Goal: Information Seeking & Learning: Learn about a topic

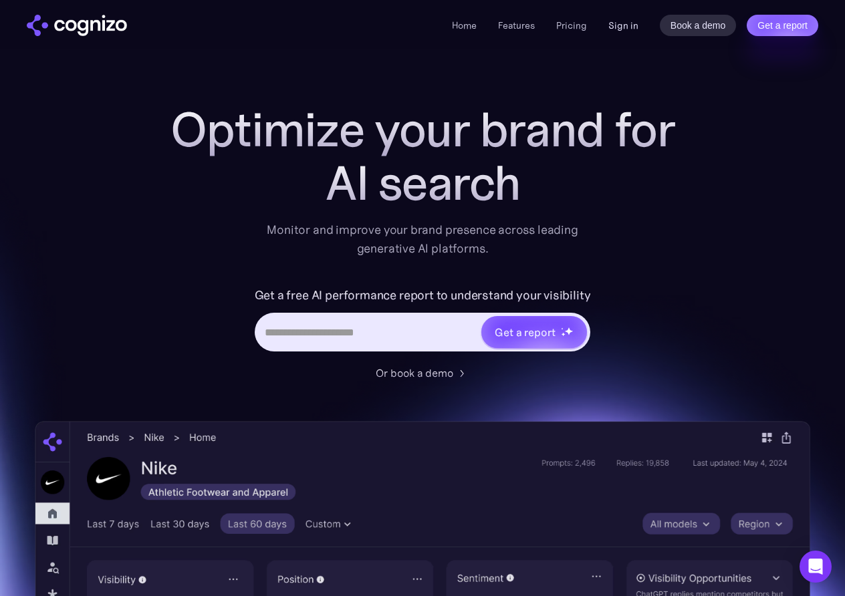
click at [611, 22] on link "Sign in" at bounding box center [623, 25] width 30 height 16
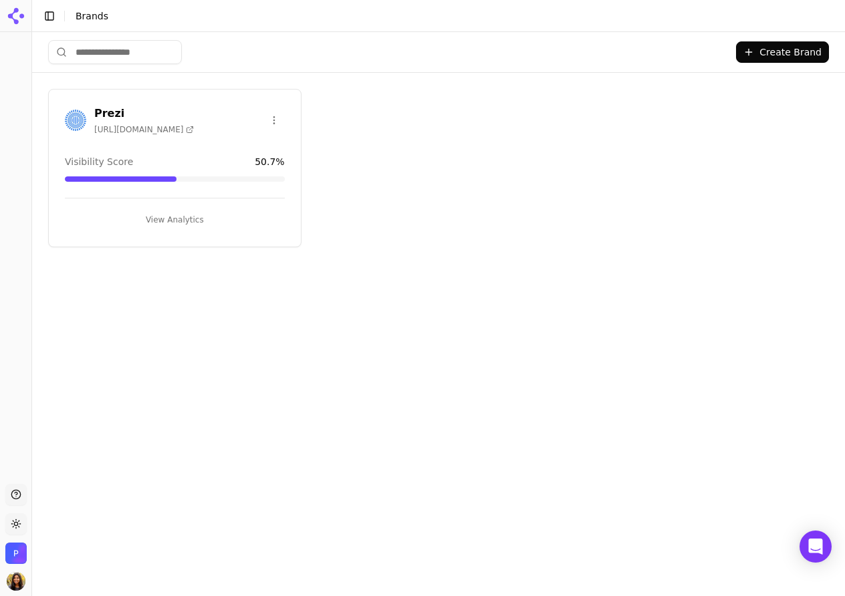
click at [98, 114] on h3 "Prezi" at bounding box center [144, 114] width 100 height 16
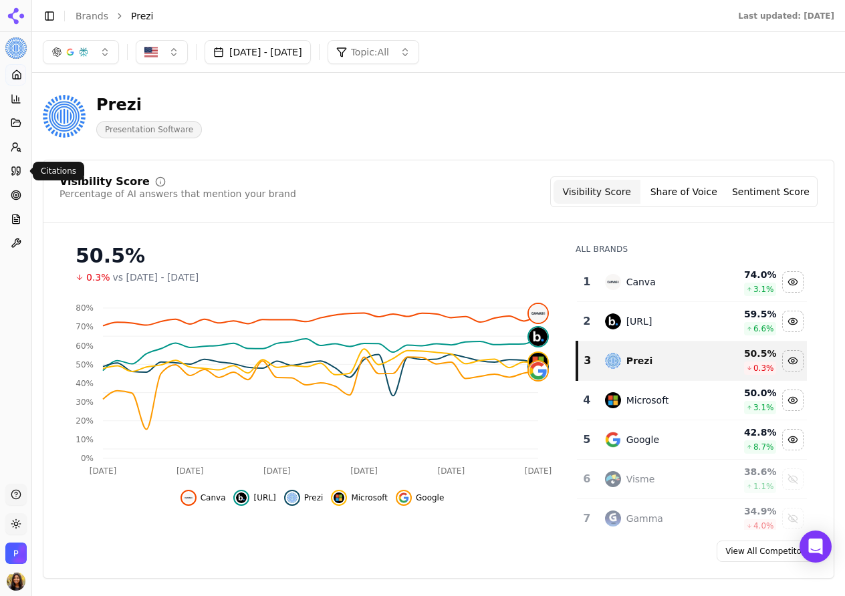
click at [14, 168] on icon at bounding box center [16, 171] width 11 height 11
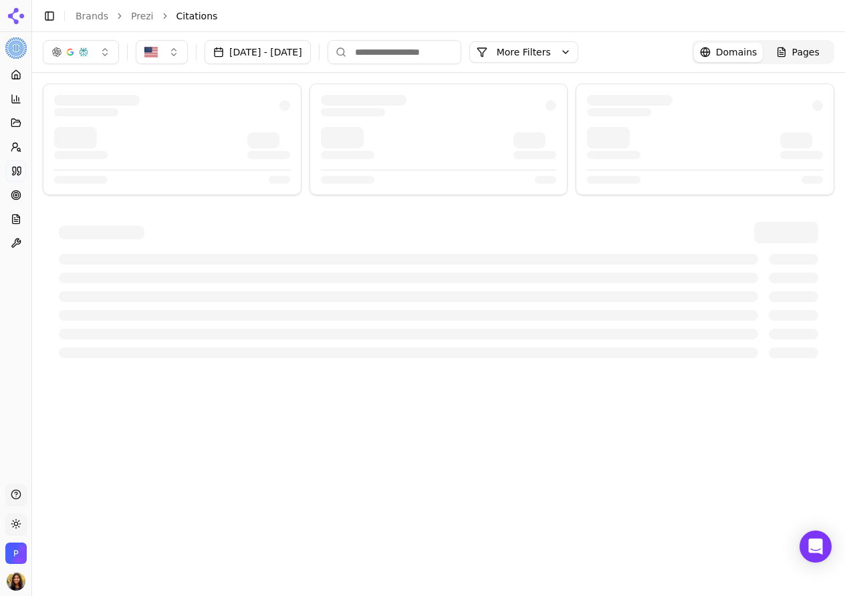
click at [167, 58] on button "button" at bounding box center [162, 52] width 52 height 24
drag, startPoint x: 230, startPoint y: 21, endPoint x: 206, endPoint y: 27, distance: 24.3
click at [229, 21] on li "Citations" at bounding box center [492, 15] width 632 height 13
click at [80, 49] on div "button" at bounding box center [83, 52] width 11 height 11
click at [209, 82] on div at bounding box center [438, 229] width 813 height 312
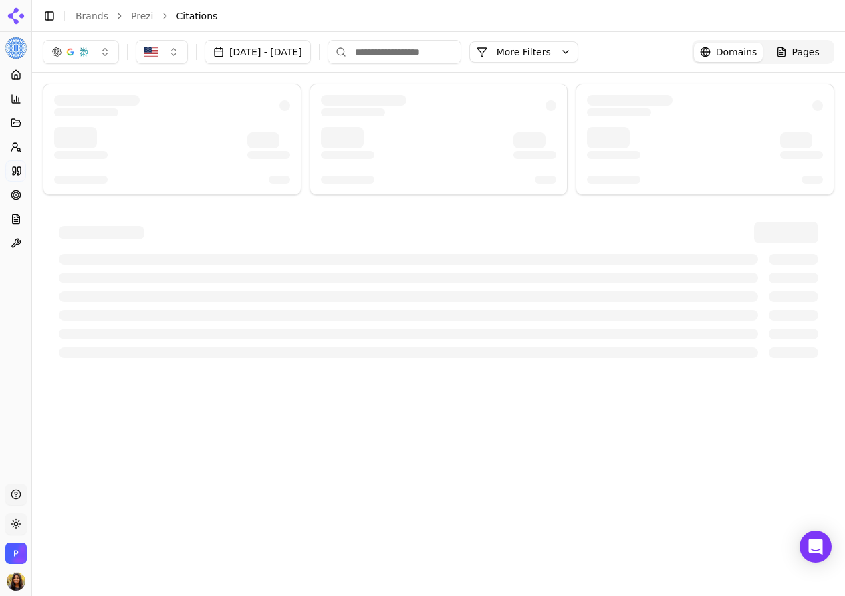
click at [441, 51] on input at bounding box center [394, 52] width 134 height 24
click at [578, 54] on button "More Filters" at bounding box center [523, 51] width 109 height 21
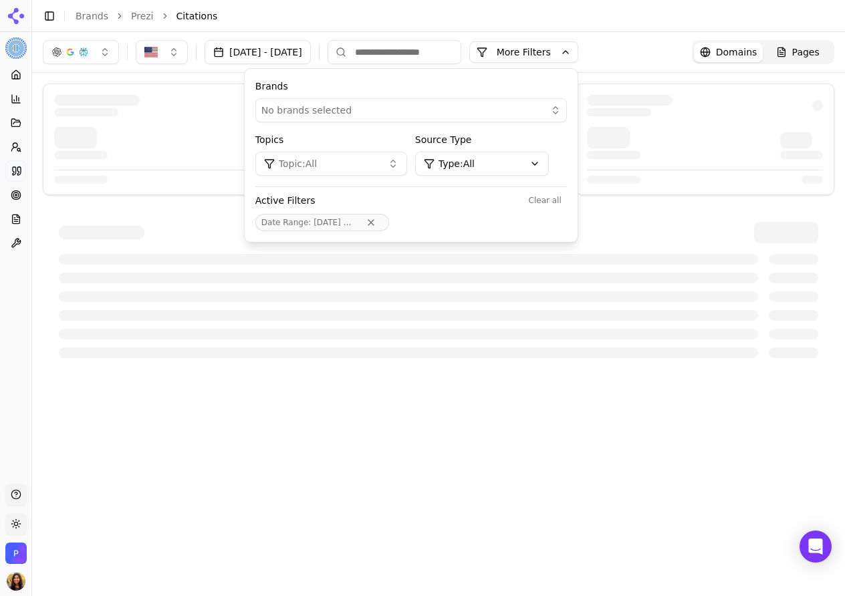
click at [568, 25] on header "Toggle Sidebar Brands Prezi Citations" at bounding box center [438, 16] width 813 height 32
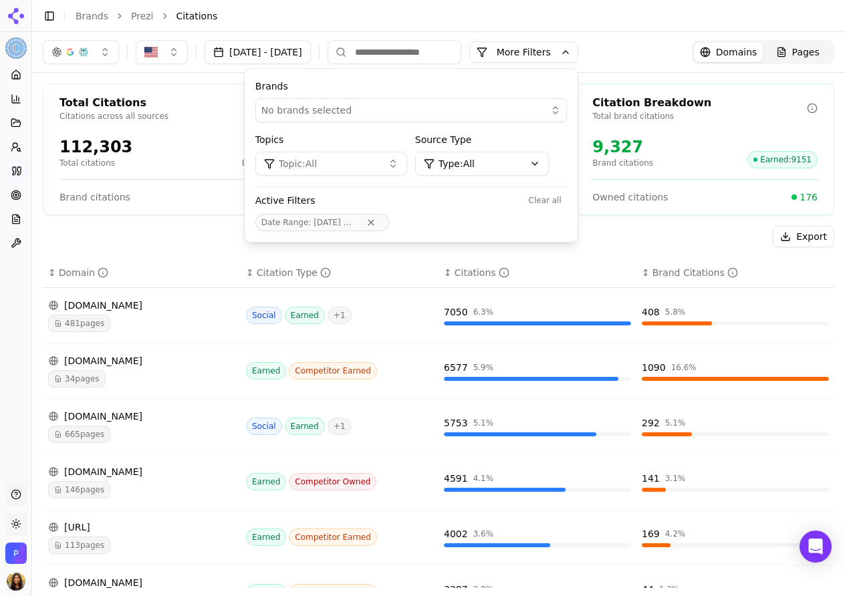
click at [192, 198] on div "Brand citations 9327" at bounding box center [171, 196] width 225 height 13
click at [658, 256] on div "Export ↕ Domain ↕ Citation Type ↕ Citations ↕ Brand Citations [DOMAIN_NAME] 481…" at bounding box center [438, 550] width 791 height 649
click at [672, 234] on div "Export" at bounding box center [438, 236] width 791 height 21
click at [792, 45] on div "Pages" at bounding box center [797, 51] width 43 height 13
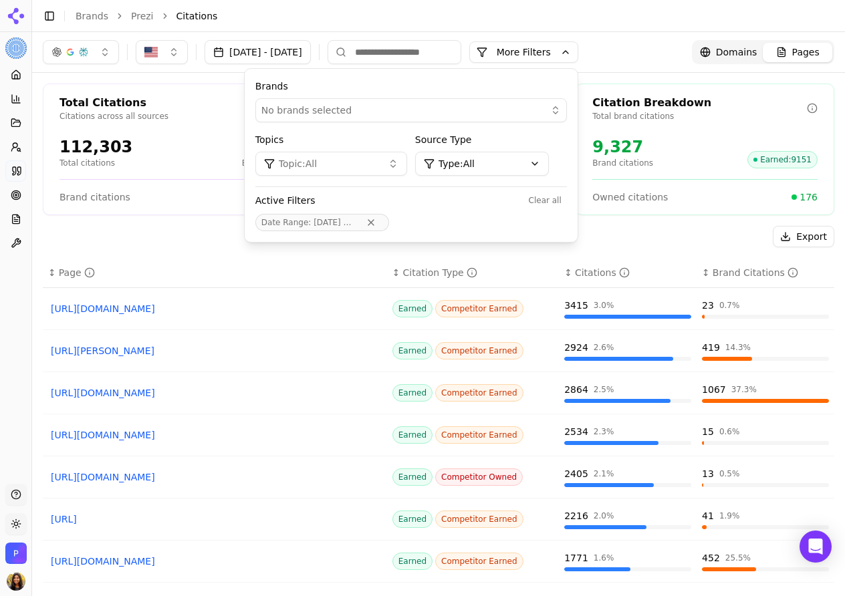
click at [165, 194] on div "Brand citations 9327" at bounding box center [171, 196] width 225 height 13
click at [211, 247] on div "Export ↕ Page ↕ Citation Type ↕ Citations ↕ Brand Citations [URL][DOMAIN_NAME] …" at bounding box center [438, 432] width 791 height 413
click at [662, 78] on div "Total Citations Citations across all sources 112,303 Total citations 8.3% Brand…" at bounding box center [438, 360] width 813 height 577
drag, startPoint x: 641, startPoint y: 53, endPoint x: 589, endPoint y: 17, distance: 63.4
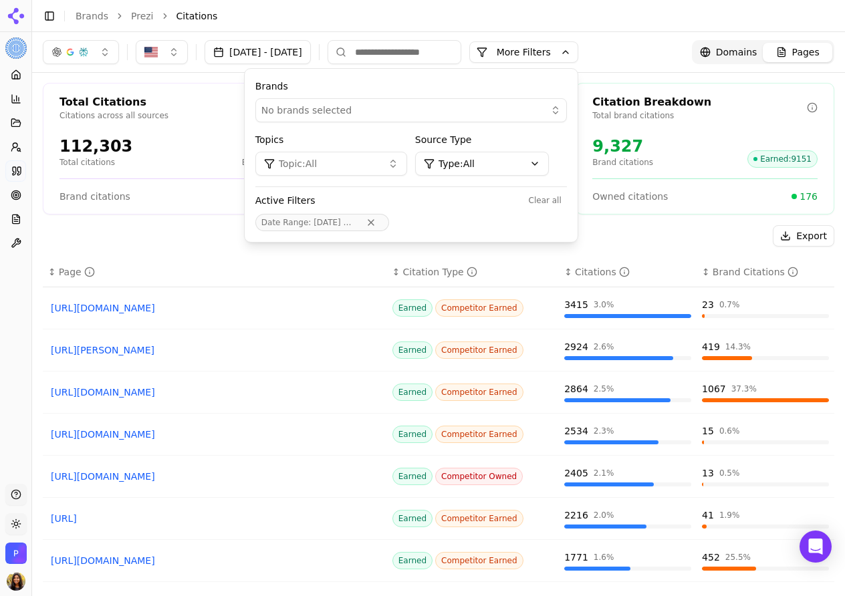
click at [641, 52] on div "[DATE] - [DATE] More More Filters Brands No brands selected Topics Topic: All S…" at bounding box center [438, 52] width 791 height 24
click at [587, 25] on div "Toggle Sidebar Brands Prezi Citations" at bounding box center [425, 16] width 786 height 19
drag, startPoint x: 235, startPoint y: 239, endPoint x: 454, endPoint y: 241, distance: 218.5
click at [235, 239] on div "Export" at bounding box center [438, 235] width 791 height 21
drag, startPoint x: 679, startPoint y: 191, endPoint x: 654, endPoint y: 192, distance: 25.4
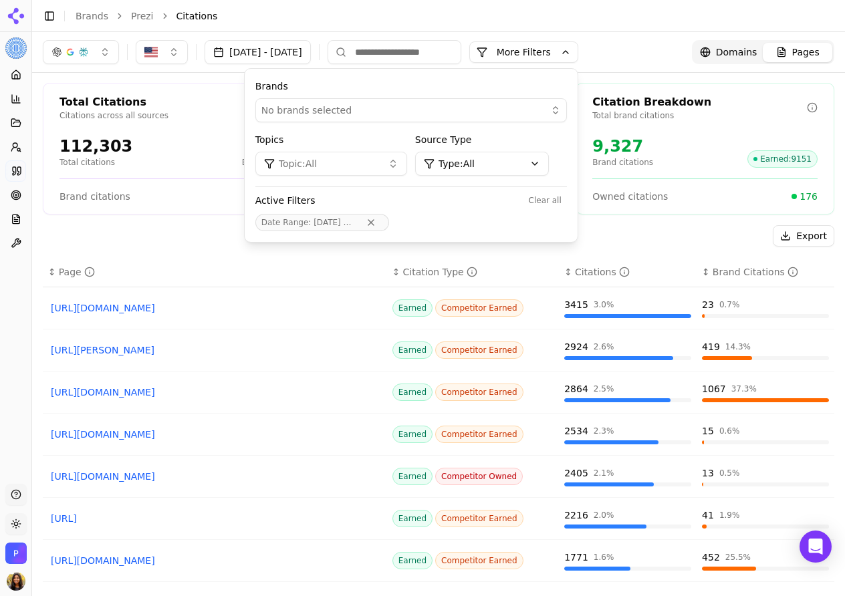
click at [675, 190] on div "Owned citations 176" at bounding box center [704, 196] width 225 height 13
click at [671, 209] on div "Citation Breakdown Total brand citations 9,327 Brand citations Earned : 9151 Ow…" at bounding box center [704, 149] width 259 height 132
drag, startPoint x: 658, startPoint y: 202, endPoint x: 308, endPoint y: 11, distance: 398.9
click at [654, 200] on div "Citation Breakdown Total brand citations 9,327 Brand citations Earned : 9151 Ow…" at bounding box center [704, 149] width 259 height 132
click at [295, 46] on button "[DATE] - [DATE]" at bounding box center [257, 52] width 106 height 24
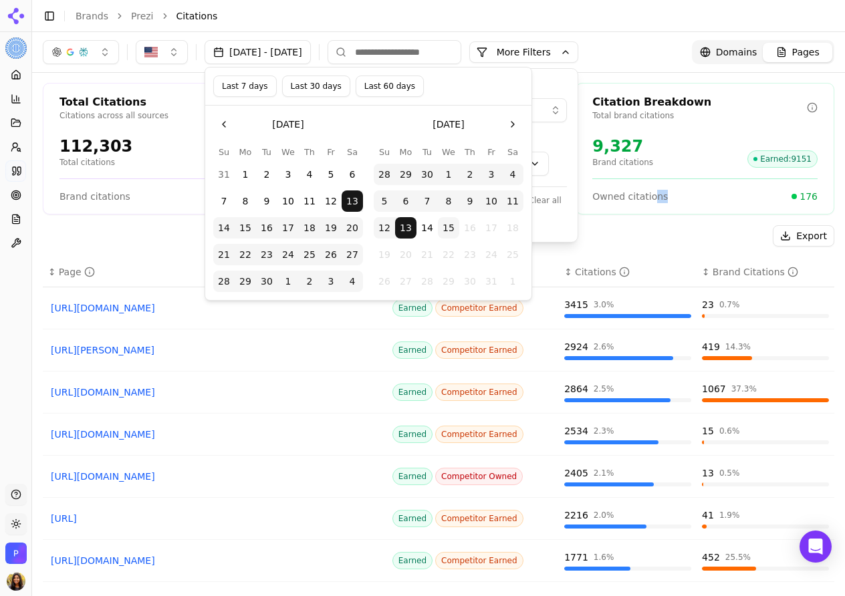
drag, startPoint x: 533, startPoint y: 46, endPoint x: 545, endPoint y: 45, distance: 12.0
click at [540, 46] on button "More Filters" at bounding box center [523, 51] width 109 height 21
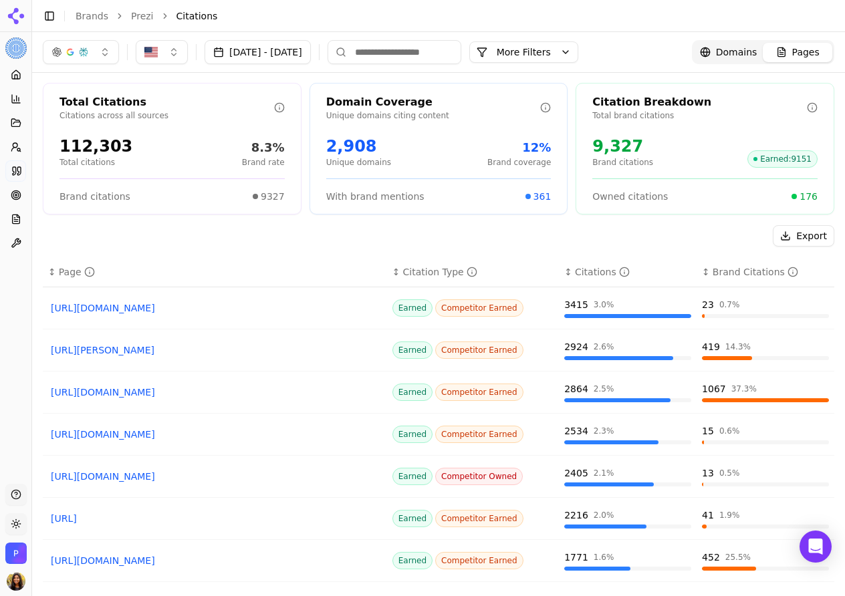
click at [423, 52] on input at bounding box center [394, 52] width 134 height 24
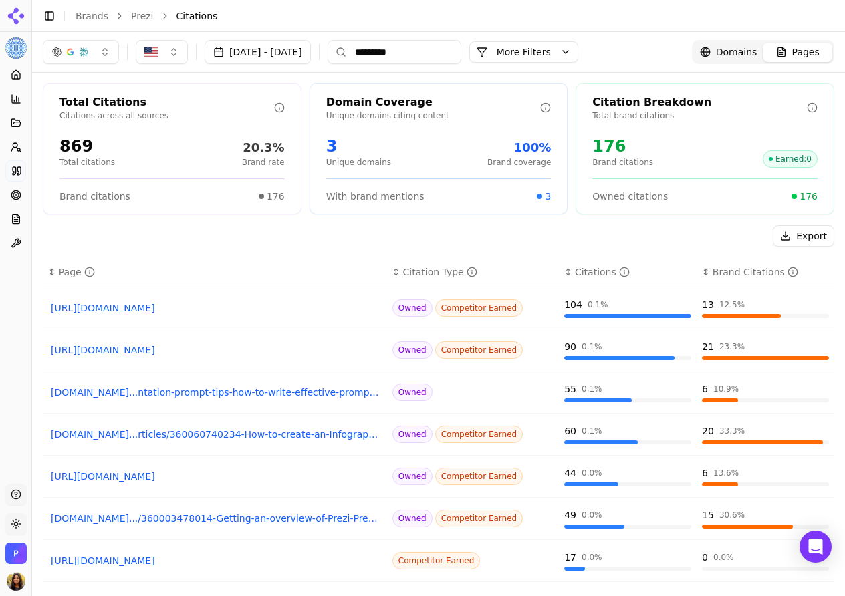
click at [168, 45] on button "button" at bounding box center [162, 52] width 52 height 24
click at [305, 104] on div "[GEOGRAPHIC_DATA]" at bounding box center [229, 104] width 180 height 21
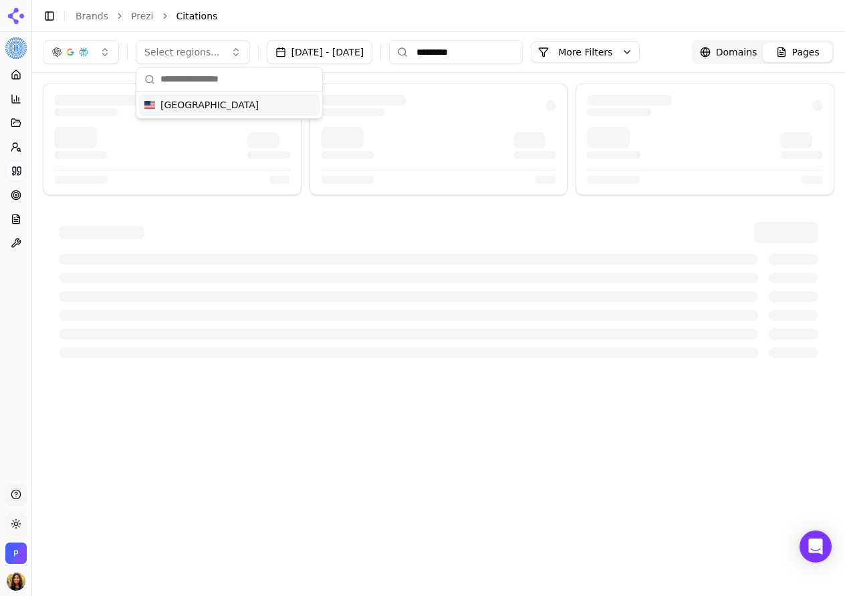
drag, startPoint x: 282, startPoint y: 108, endPoint x: 303, endPoint y: 110, distance: 20.9
click at [281, 108] on div "[GEOGRAPHIC_DATA]" at bounding box center [229, 104] width 180 height 21
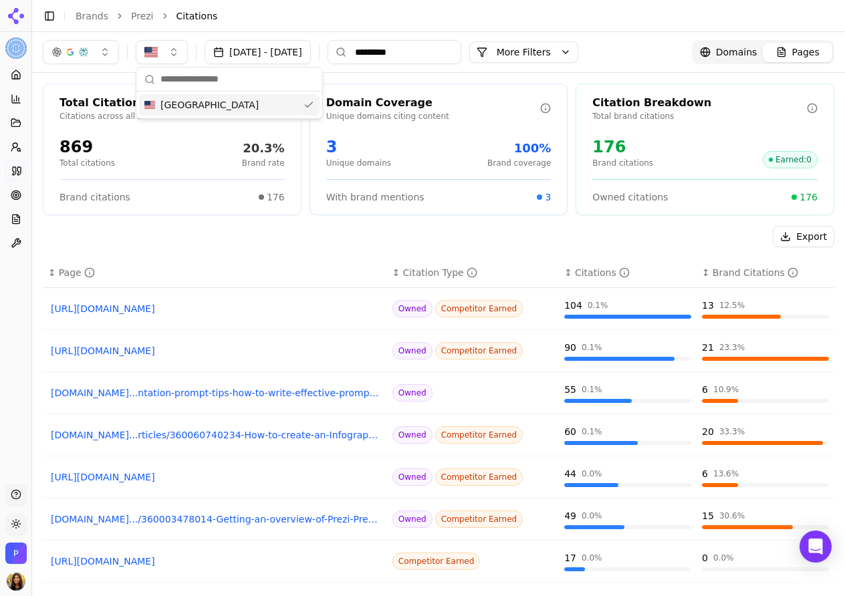
click at [370, 21] on div "Toggle Sidebar Brands Prezi Citations" at bounding box center [425, 16] width 786 height 19
click at [578, 49] on button "More Filters" at bounding box center [523, 51] width 109 height 21
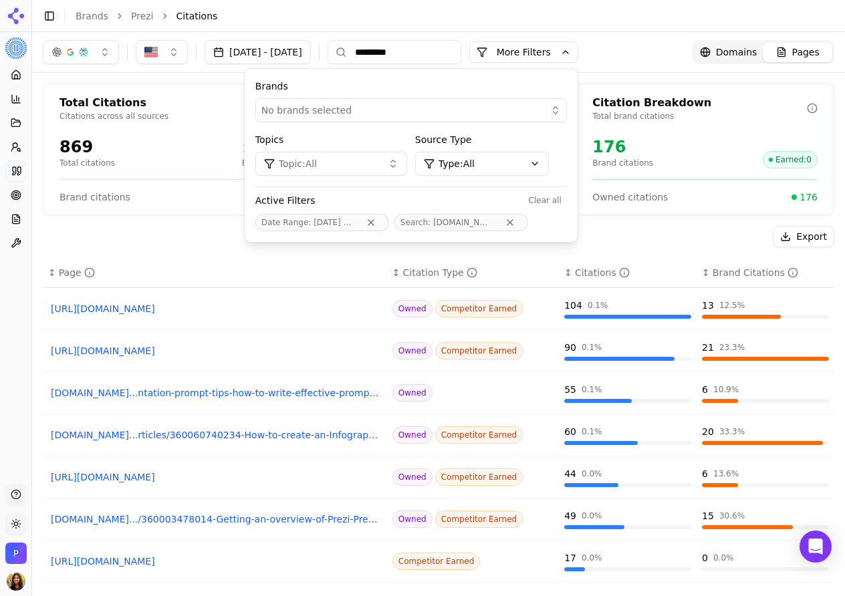
click at [407, 167] on button "Topic: All" at bounding box center [331, 164] width 152 height 24
click at [410, 111] on div "No brands selected" at bounding box center [401, 110] width 281 height 13
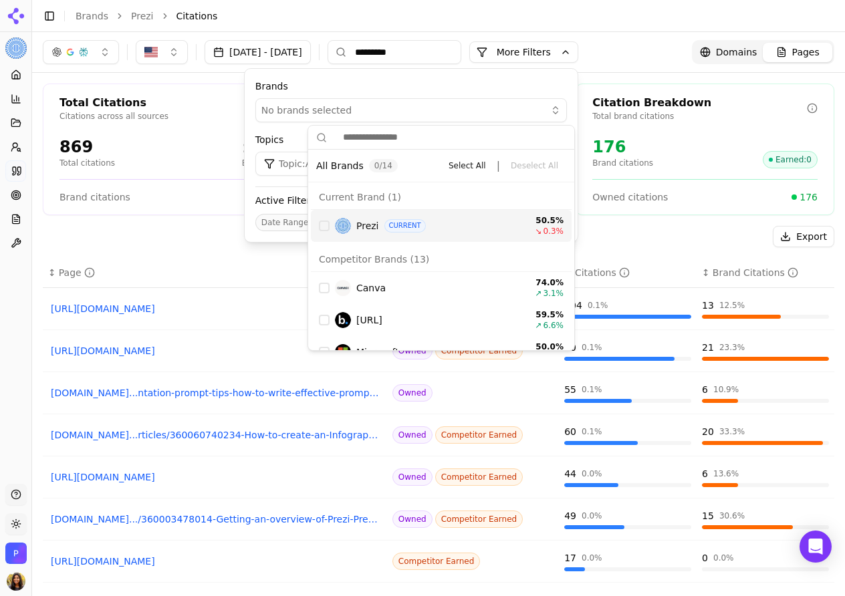
click at [410, 110] on div "No brands selected" at bounding box center [401, 110] width 281 height 13
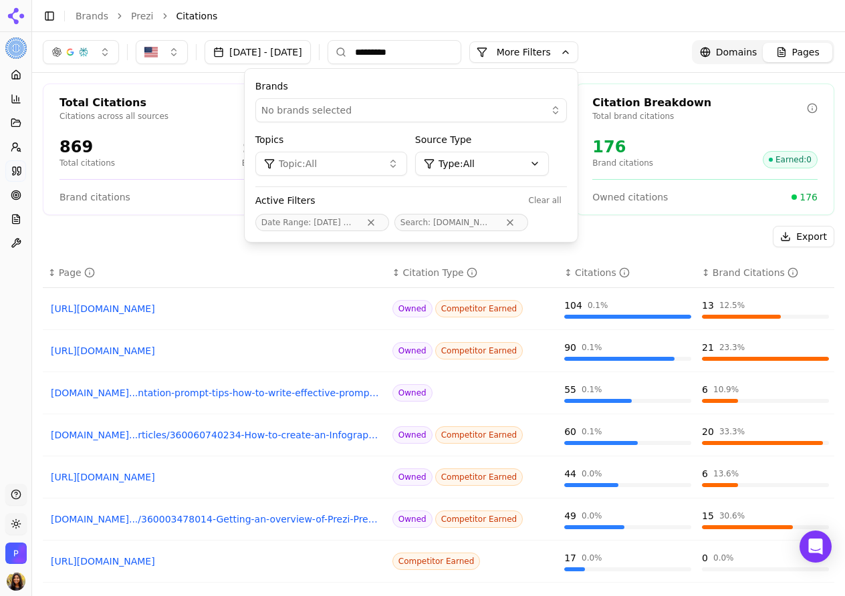
click at [410, 109] on div "No brands selected" at bounding box center [401, 110] width 281 height 13
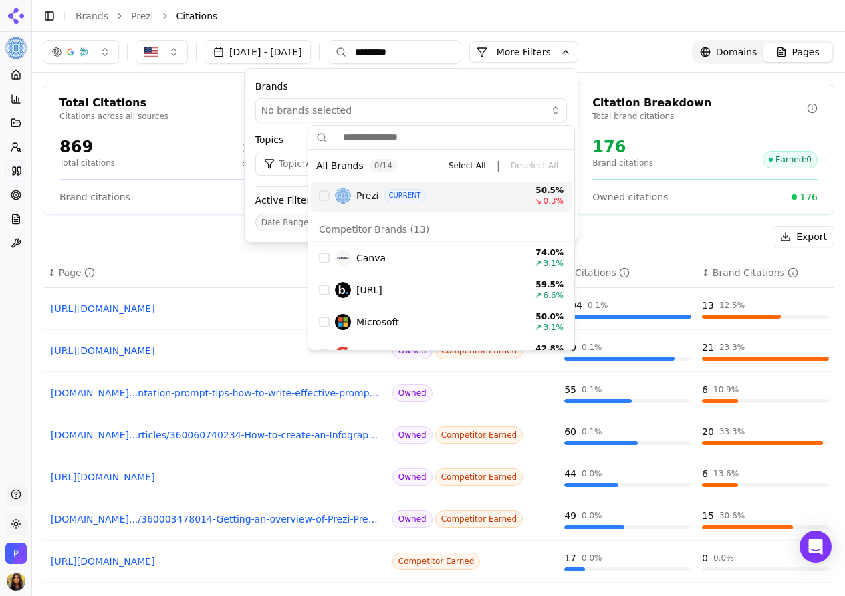
click at [322, 202] on div "Prezi CURRENT 50.5 % ↘ 0.3 %" at bounding box center [441, 196] width 261 height 32
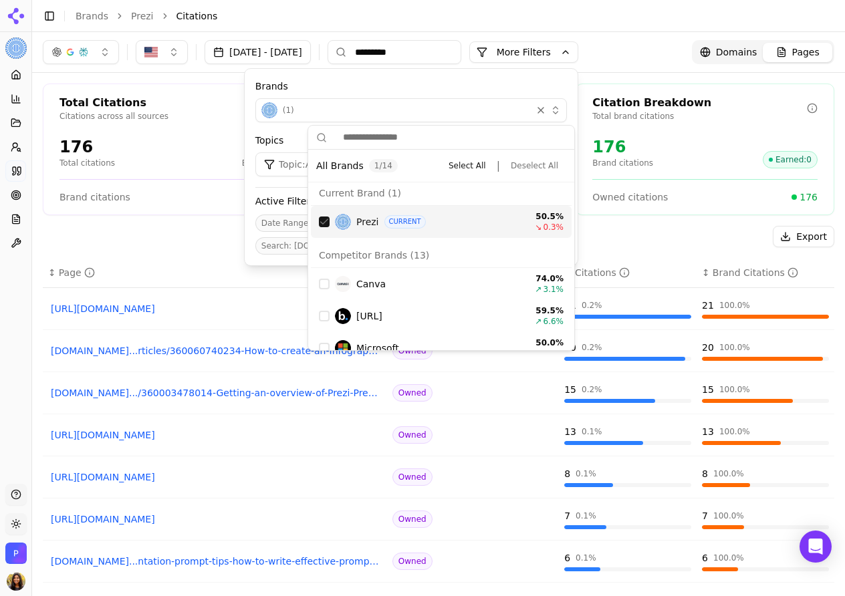
click at [515, 35] on div "[DATE] - [DATE] ********* More More Filters Brands ( 1 ) Topics Topic: All Sour…" at bounding box center [438, 52] width 813 height 40
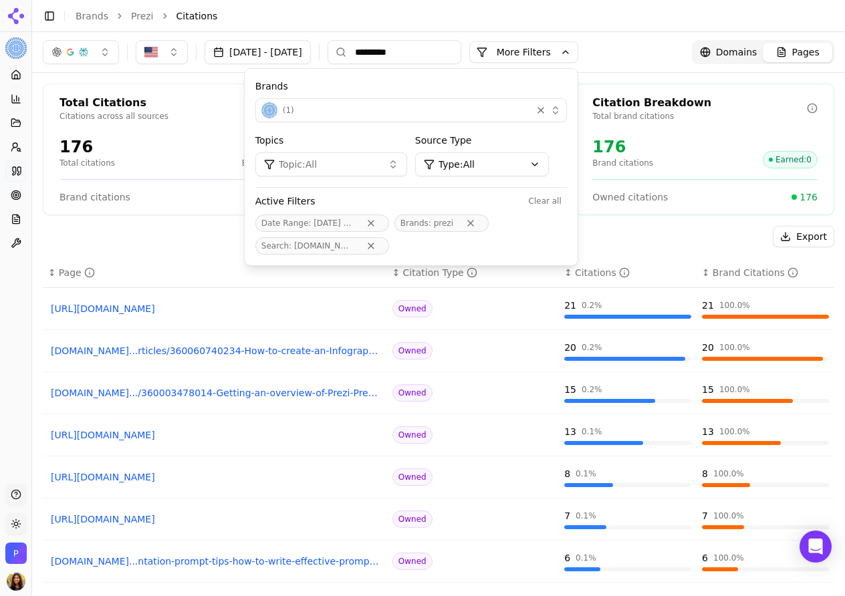
click at [198, 233] on div "Export" at bounding box center [438, 236] width 791 height 21
click at [206, 148] on div "176 Total citations 100% Brand rate" at bounding box center [171, 152] width 225 height 32
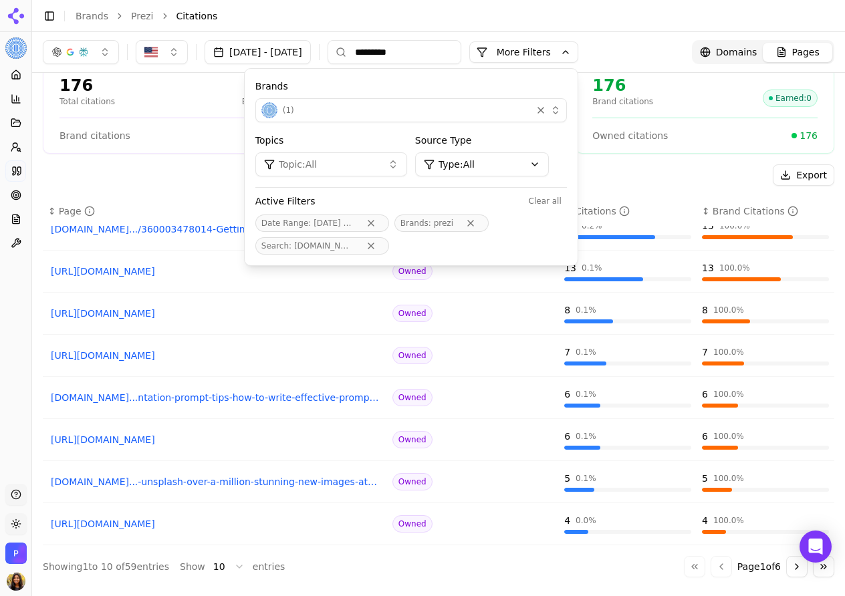
scroll to position [0, 0]
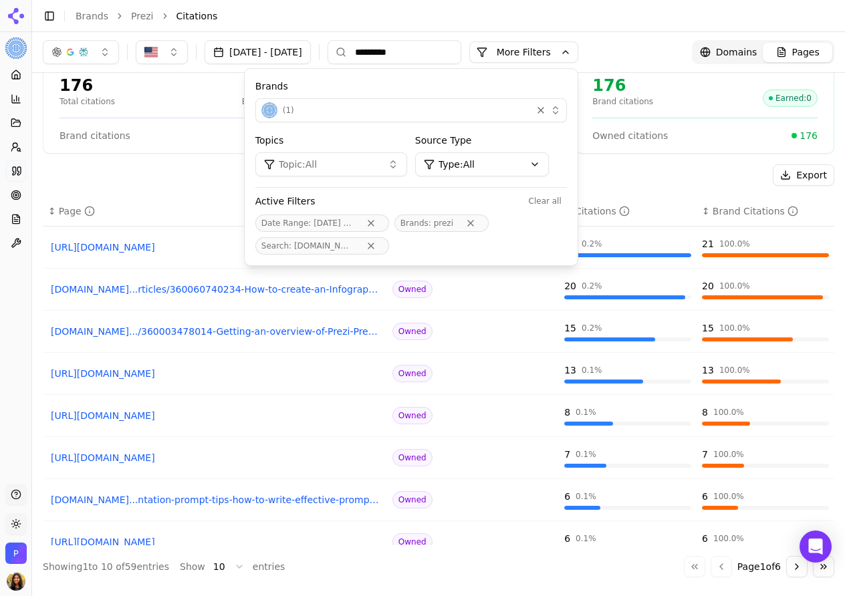
click at [188, 217] on div "↕ Page" at bounding box center [214, 210] width 333 height 13
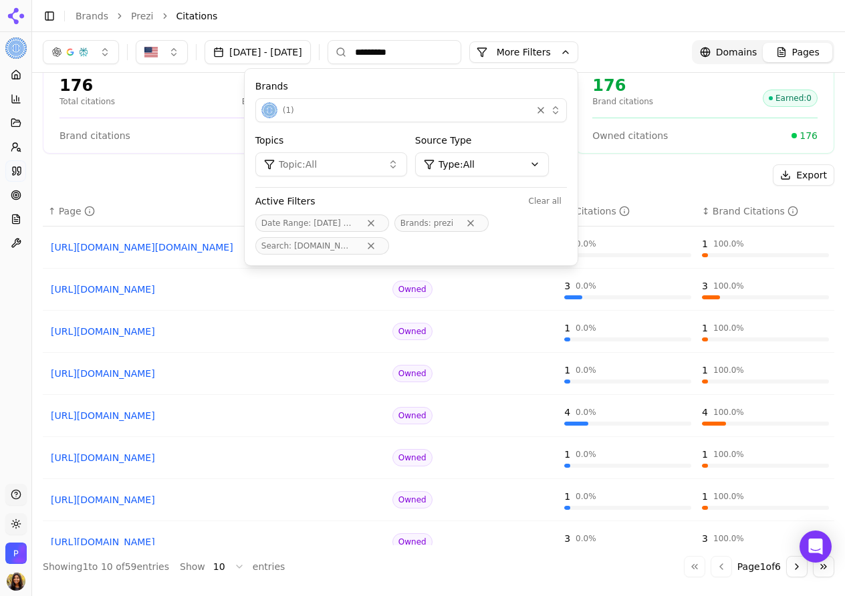
click at [205, 170] on div "Export" at bounding box center [438, 174] width 791 height 21
click at [196, 151] on div "Total Citations Citations across all sources 176 Total citations 100% Brand rat…" at bounding box center [172, 88] width 259 height 132
click at [402, 26] on header "Toggle Sidebar Brands Prezi Citations" at bounding box center [438, 16] width 813 height 32
click at [578, 55] on button "More Filters" at bounding box center [523, 51] width 109 height 21
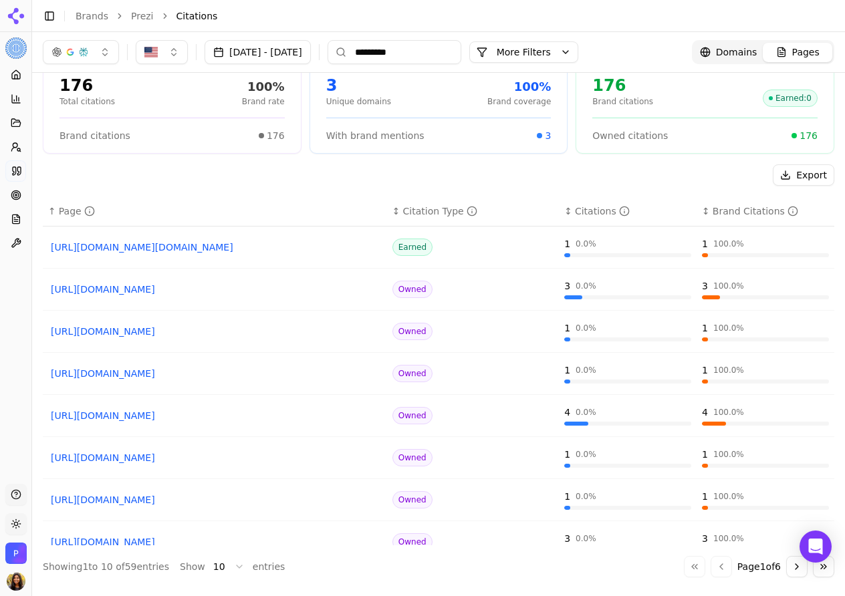
click at [578, 53] on button "More Filters" at bounding box center [523, 51] width 109 height 21
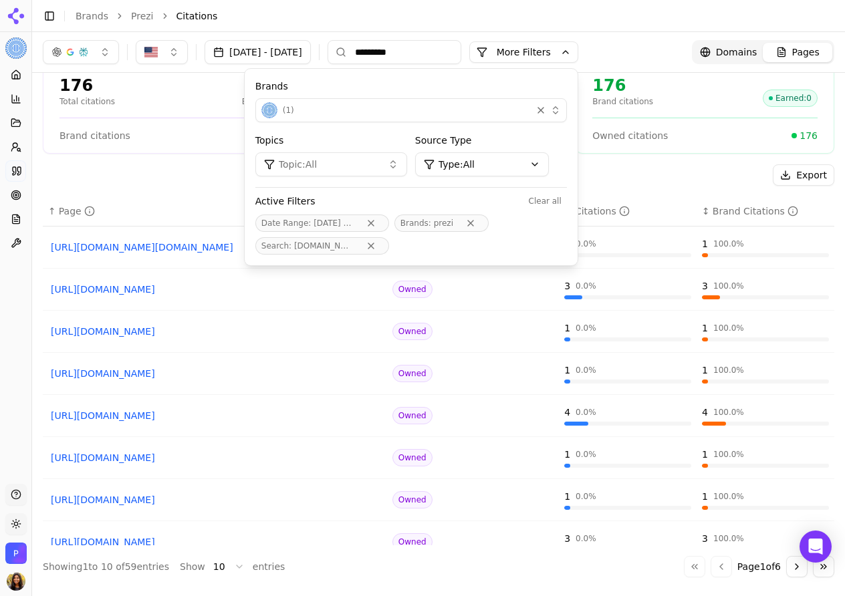
click at [407, 165] on button "Topic: All" at bounding box center [331, 164] width 152 height 24
click at [393, 253] on span "AI presentation tools" at bounding box center [364, 259] width 97 height 13
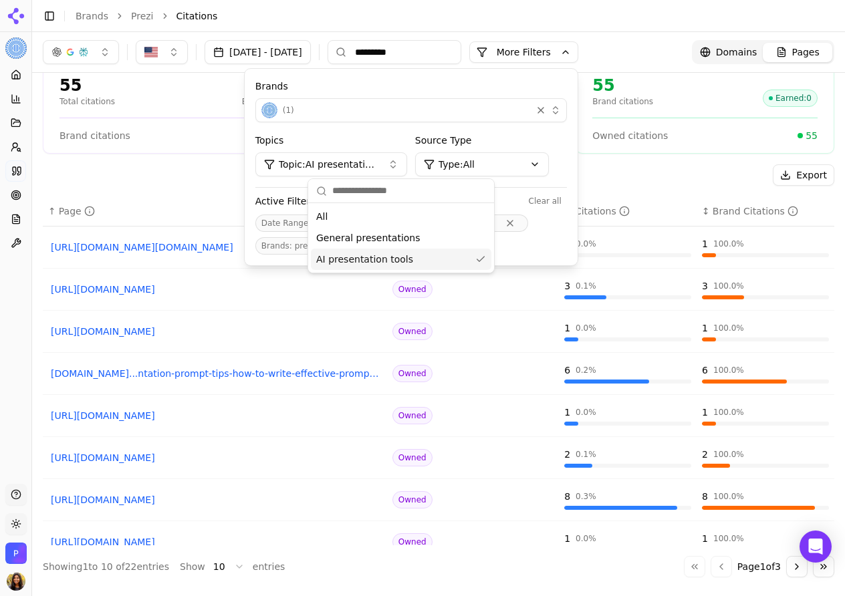
click at [446, 62] on input "*********" at bounding box center [394, 52] width 134 height 24
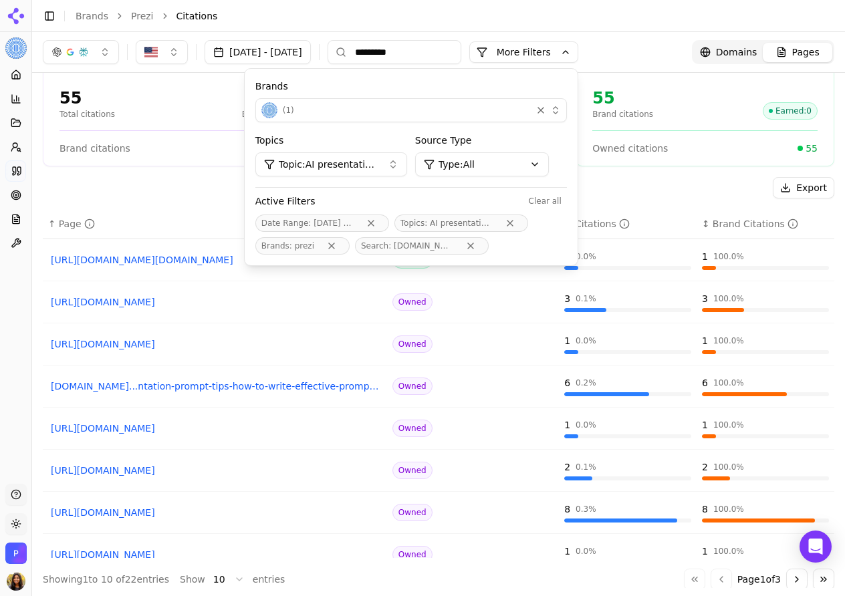
click at [377, 158] on span "Topic: AI presentation tools" at bounding box center [328, 164] width 98 height 13
click at [352, 219] on div "All" at bounding box center [401, 216] width 180 height 21
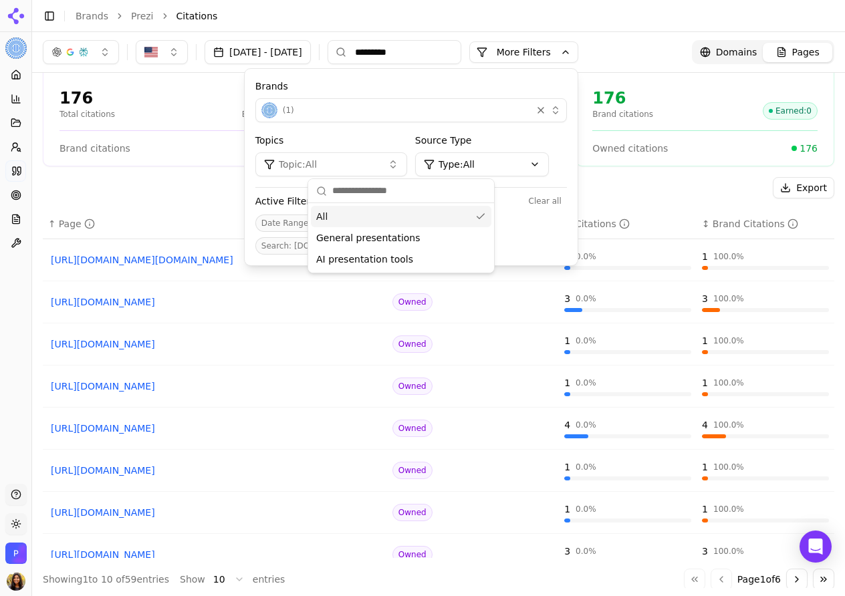
click at [458, 59] on input "*********" at bounding box center [394, 52] width 134 height 24
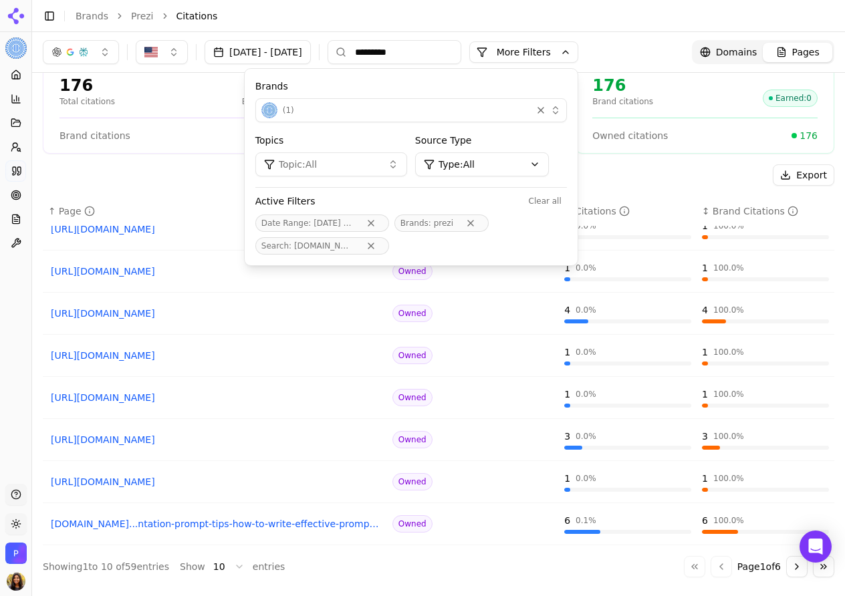
scroll to position [102, 0]
click at [226, 565] on html "Prezi Platform Home Competition Topics Prompts Citations Optimize Reports Toolb…" at bounding box center [422, 298] width 845 height 596
click at [242, 545] on div "Export ↑ Page ↕ Citation Type ↕ Citations ↕ Brand Citations [URL][DOMAIN_NAME][…" at bounding box center [438, 370] width 791 height 413
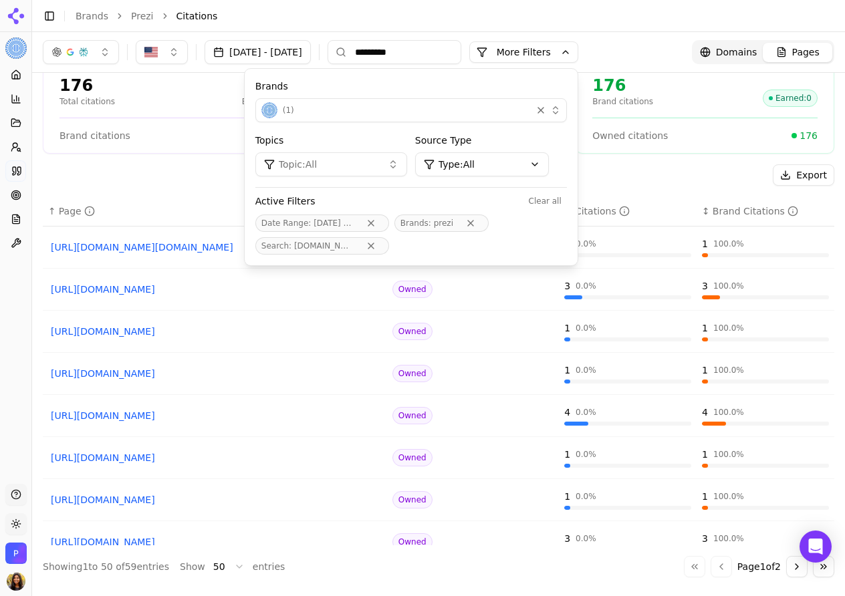
scroll to position [0, 0]
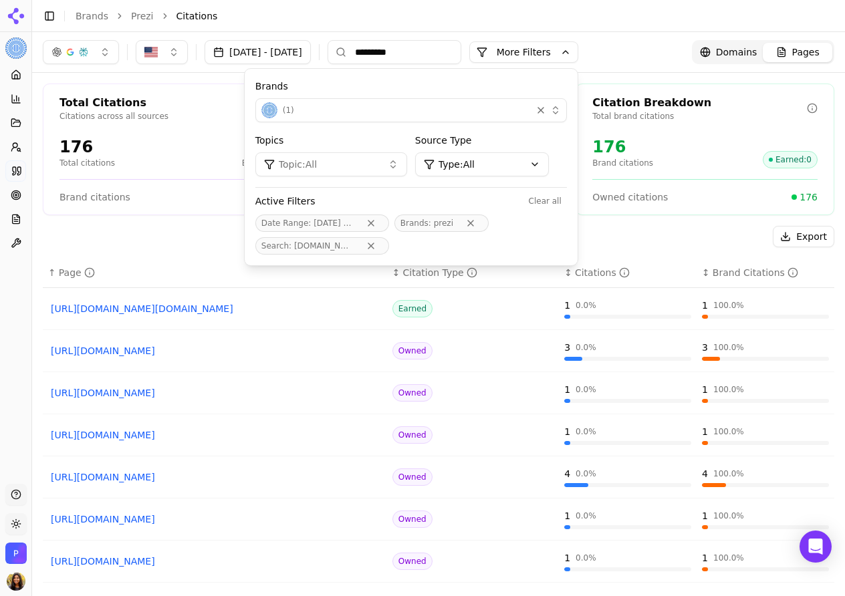
click at [500, 124] on div "Brands ( 1 ) Topics Topic: All Source Type Type: All Active Filters Clear all D…" at bounding box center [411, 167] width 333 height 196
click at [502, 118] on button "( 1 )" at bounding box center [410, 110] width 311 height 24
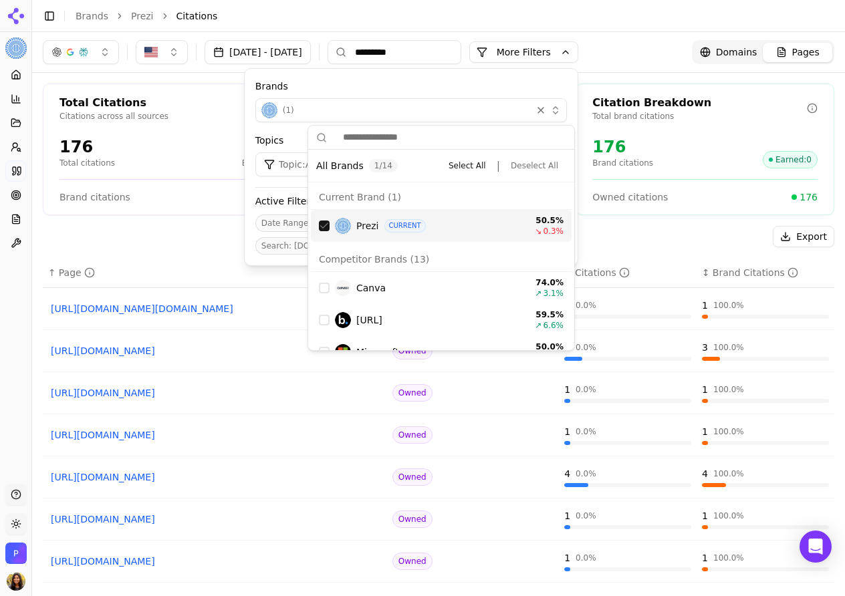
click at [321, 227] on div "Suggestions" at bounding box center [324, 226] width 11 height 11
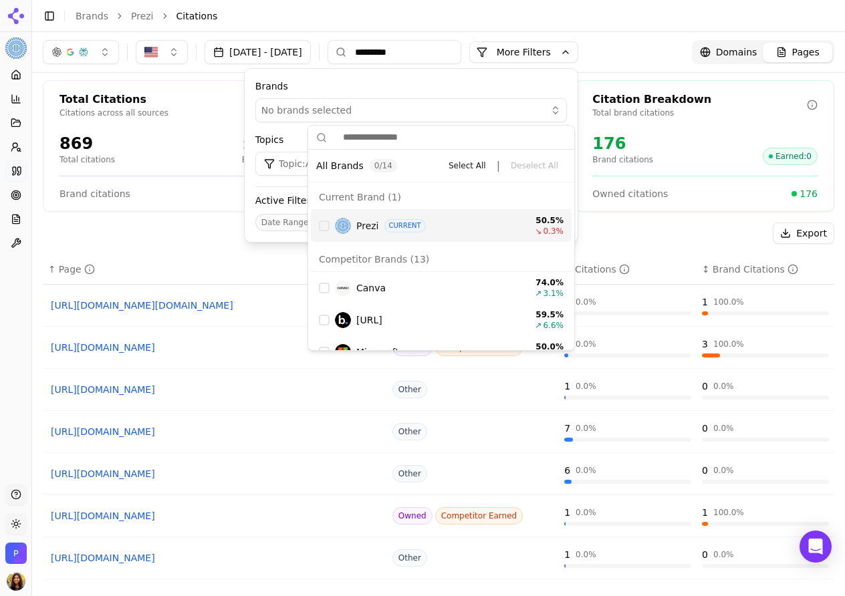
click at [186, 235] on div "Export" at bounding box center [438, 233] width 791 height 21
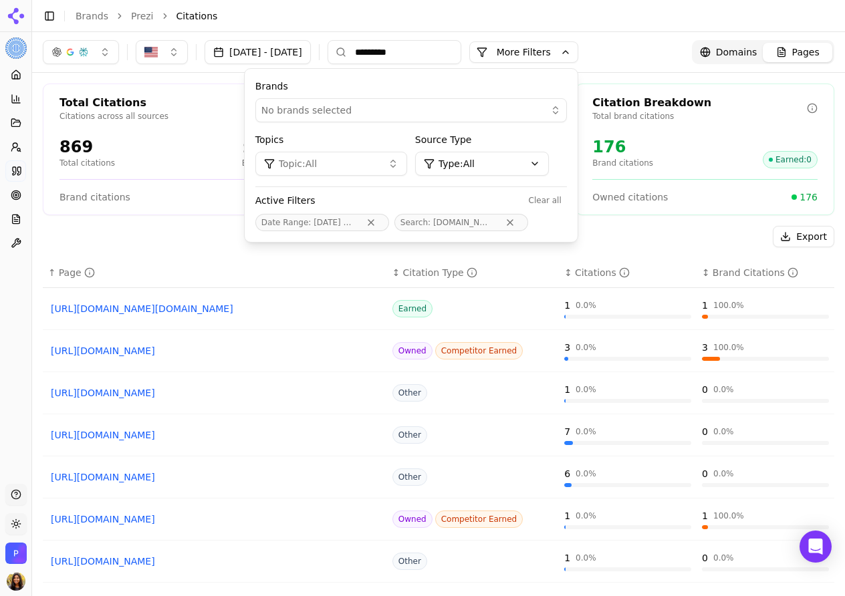
click at [461, 47] on input "*********" at bounding box center [394, 52] width 134 height 24
type input "*"
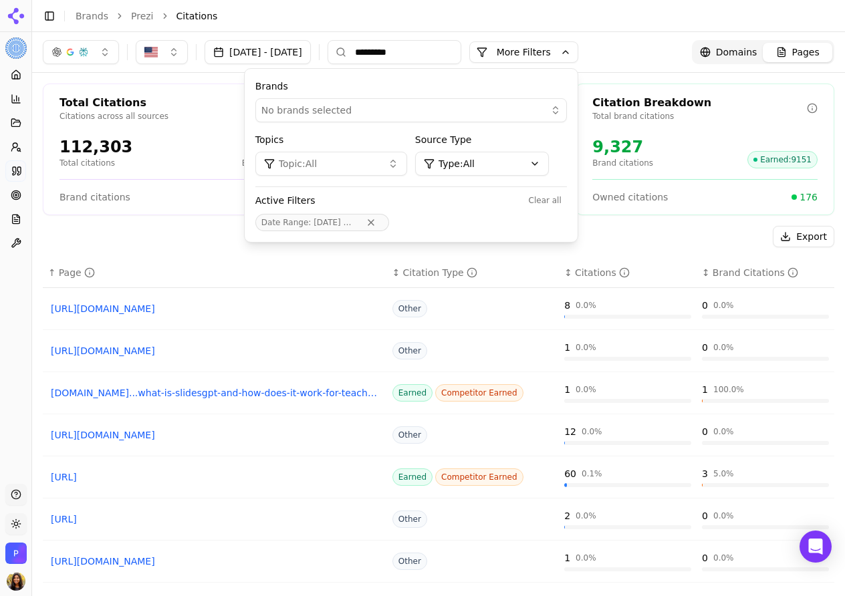
type input "*********"
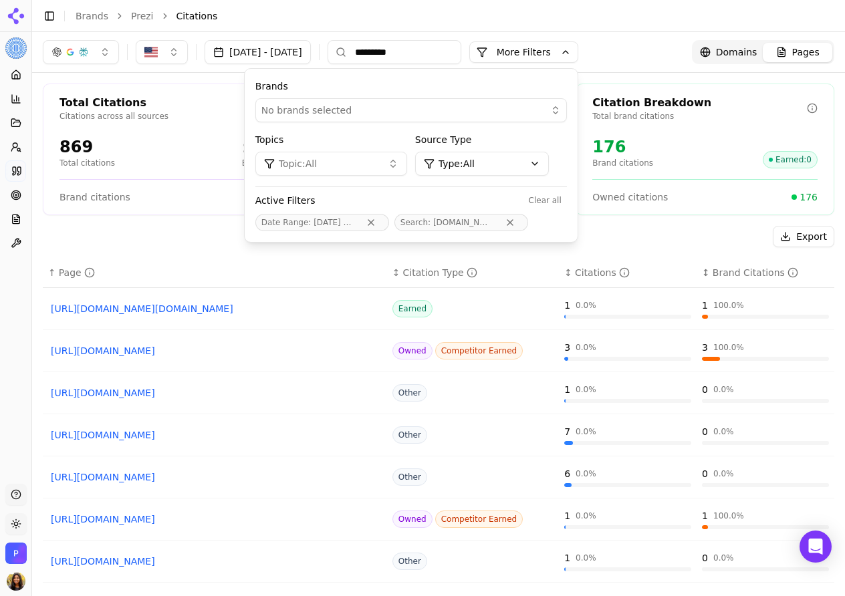
click at [404, 163] on button "Topic: All" at bounding box center [331, 164] width 152 height 24
click at [382, 261] on span "AI presentation tools" at bounding box center [364, 259] width 97 height 13
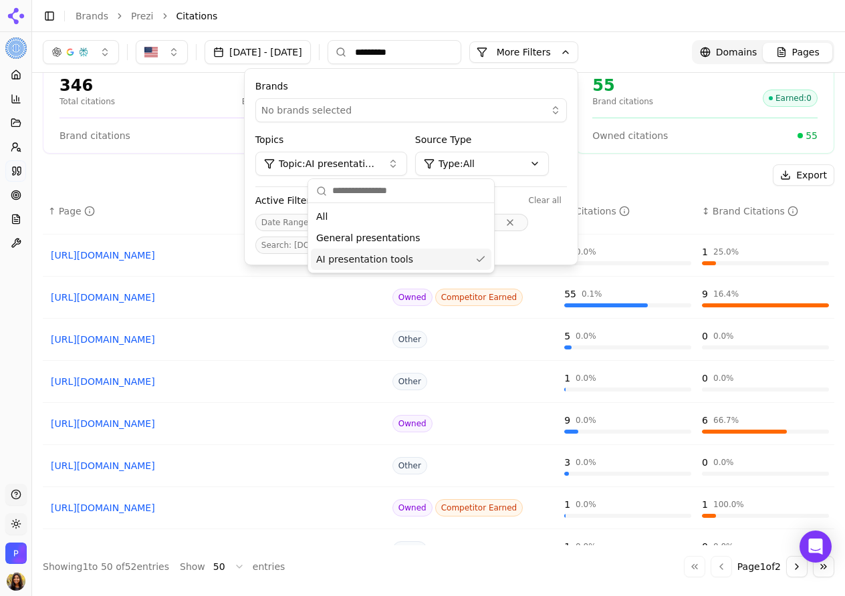
scroll to position [646, 0]
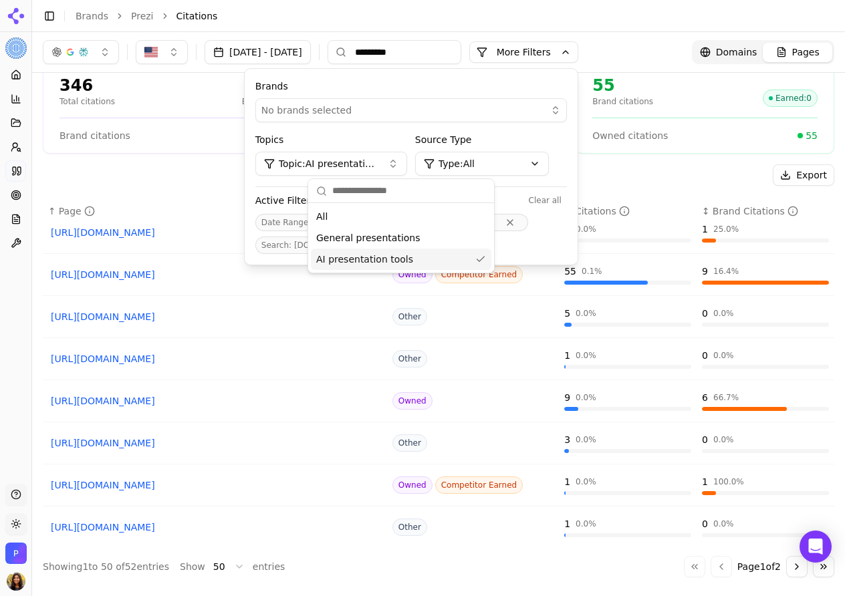
click at [527, 303] on td "Other" at bounding box center [473, 317] width 172 height 42
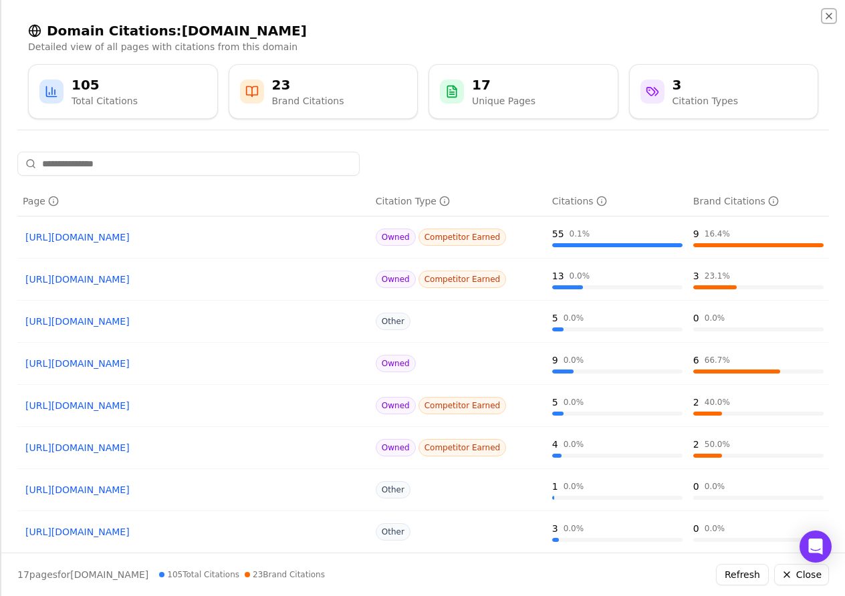
click at [830, 16] on icon "button" at bounding box center [828, 16] width 11 height 11
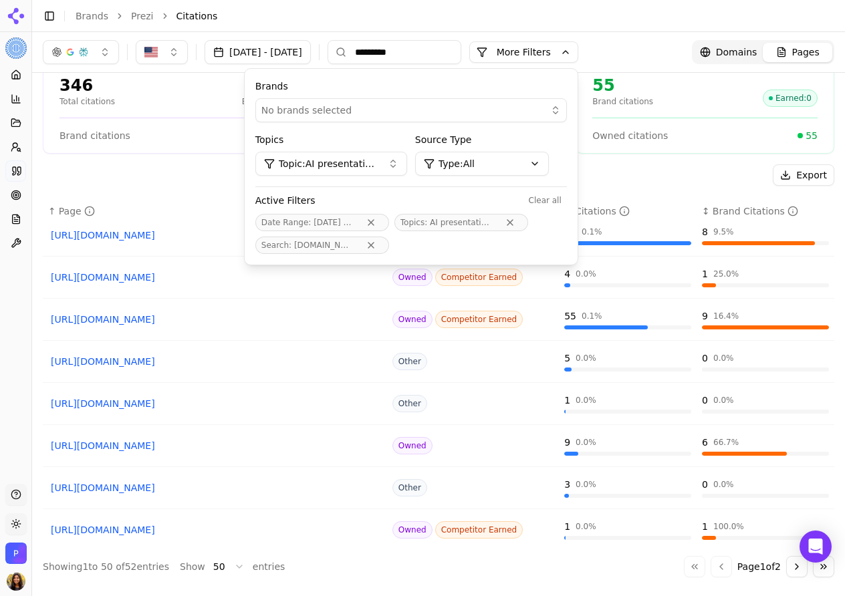
scroll to position [603, 0]
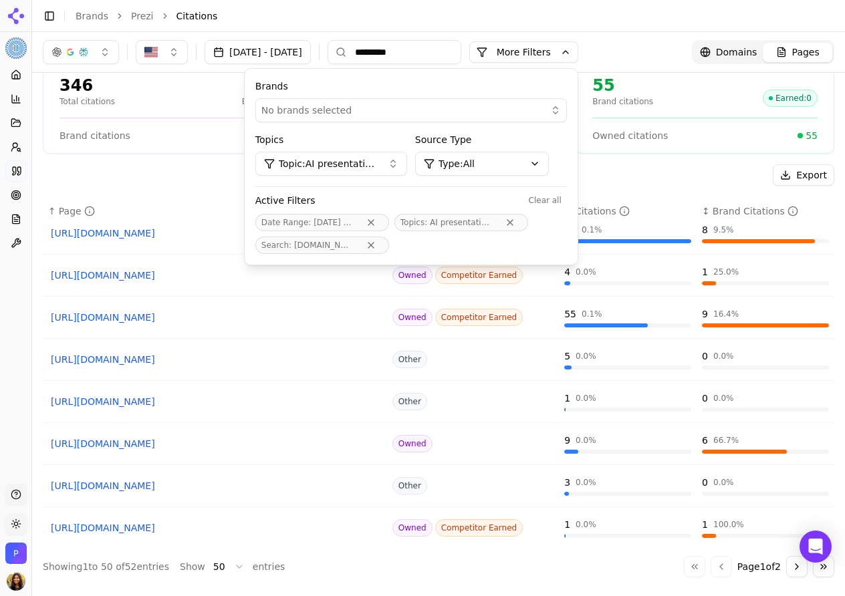
click at [366, 162] on span "Topic: AI presentation tools" at bounding box center [328, 163] width 98 height 13
click at [410, 238] on span "General presentations" at bounding box center [368, 237] width 104 height 13
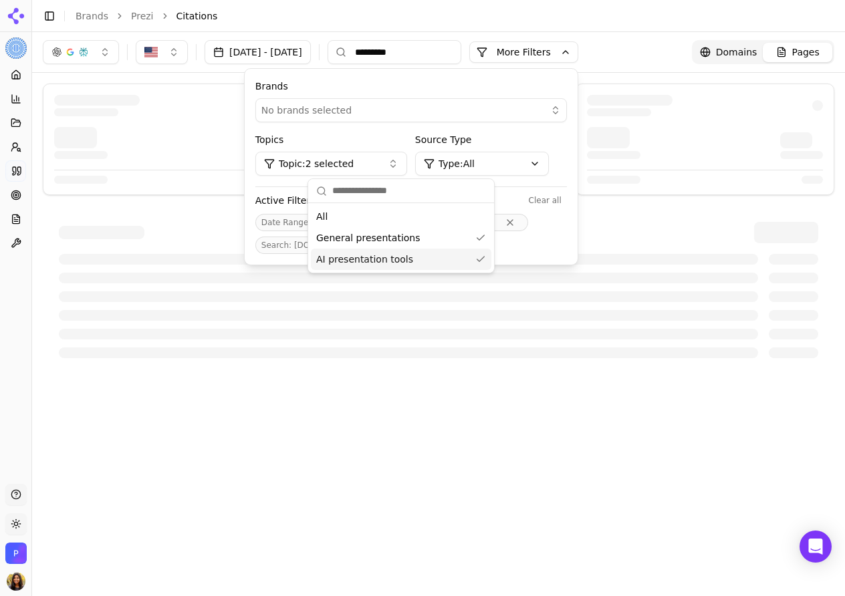
click at [446, 252] on div "AI presentation tools" at bounding box center [401, 259] width 180 height 21
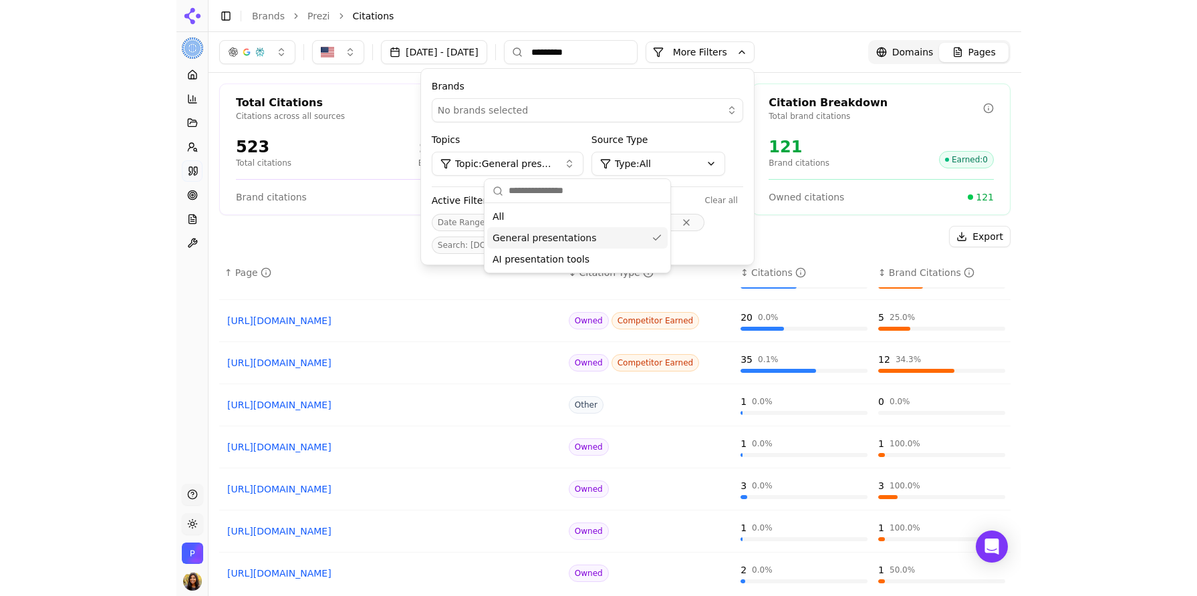
scroll to position [954, 0]
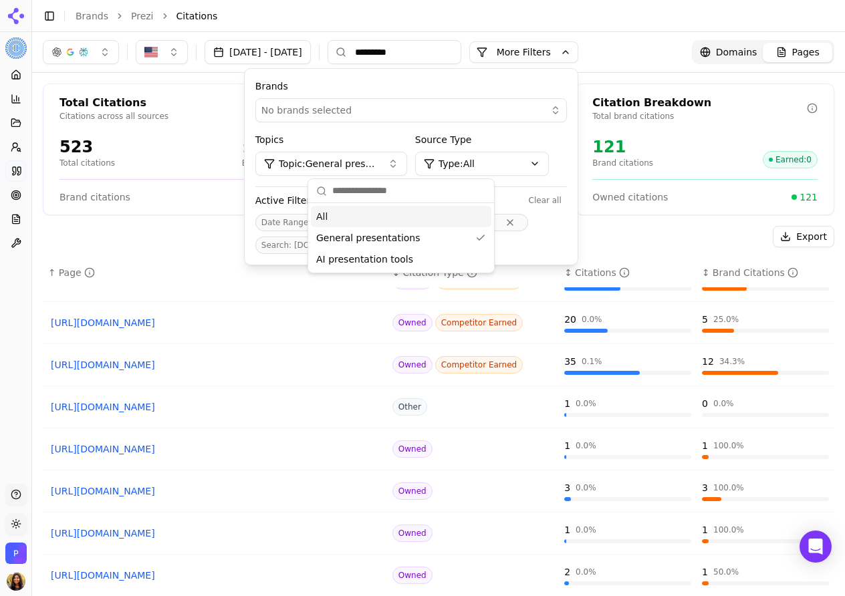
click at [454, 49] on input "*********" at bounding box center [394, 52] width 134 height 24
click at [455, 48] on input "*********" at bounding box center [394, 52] width 134 height 24
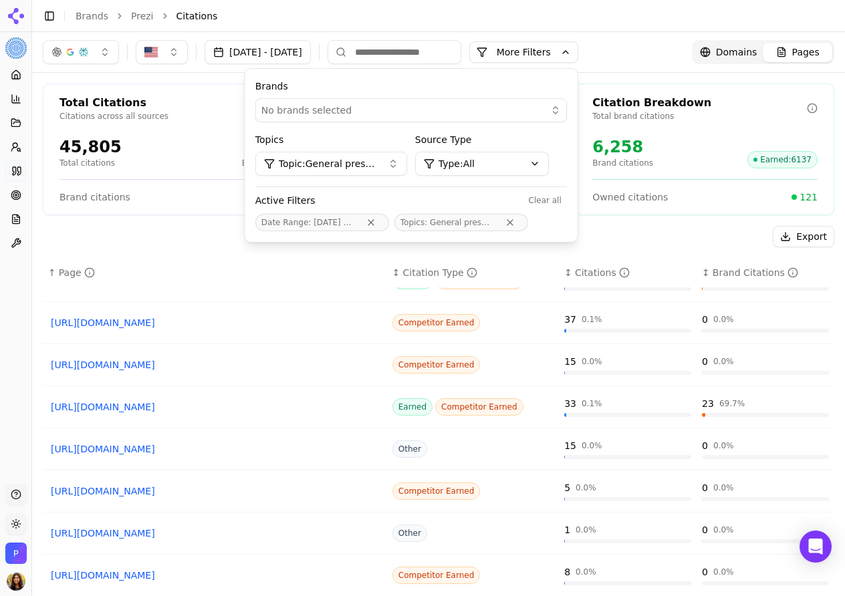
click at [156, 314] on div "[URL][DOMAIN_NAME]" at bounding box center [214, 322] width 333 height 19
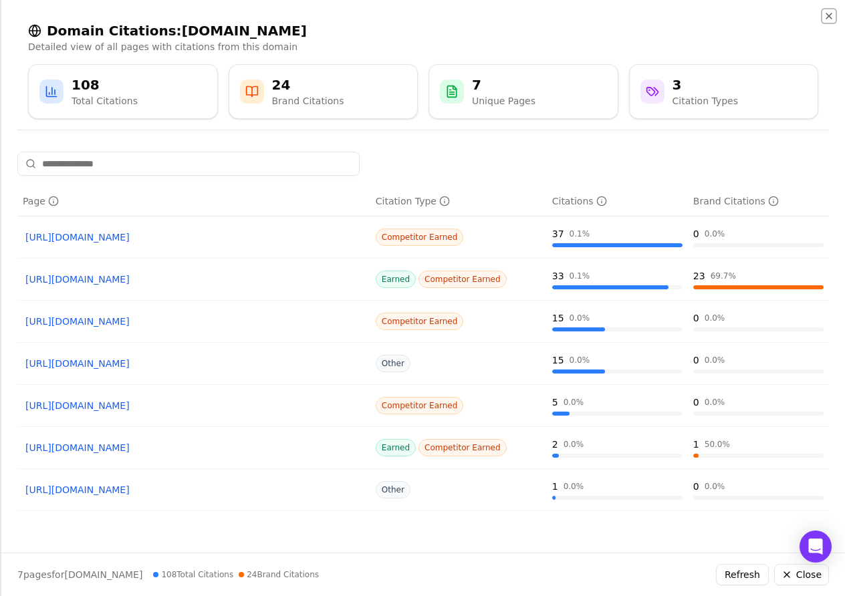
click at [831, 19] on icon "button" at bounding box center [828, 16] width 11 height 11
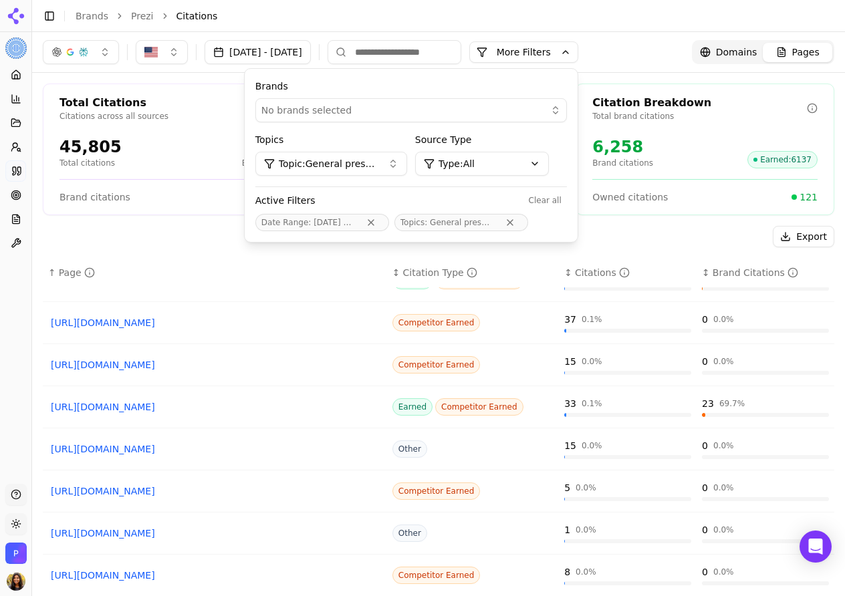
click at [421, 45] on input at bounding box center [394, 52] width 134 height 24
click at [562, 51] on button "More Filters" at bounding box center [523, 51] width 109 height 21
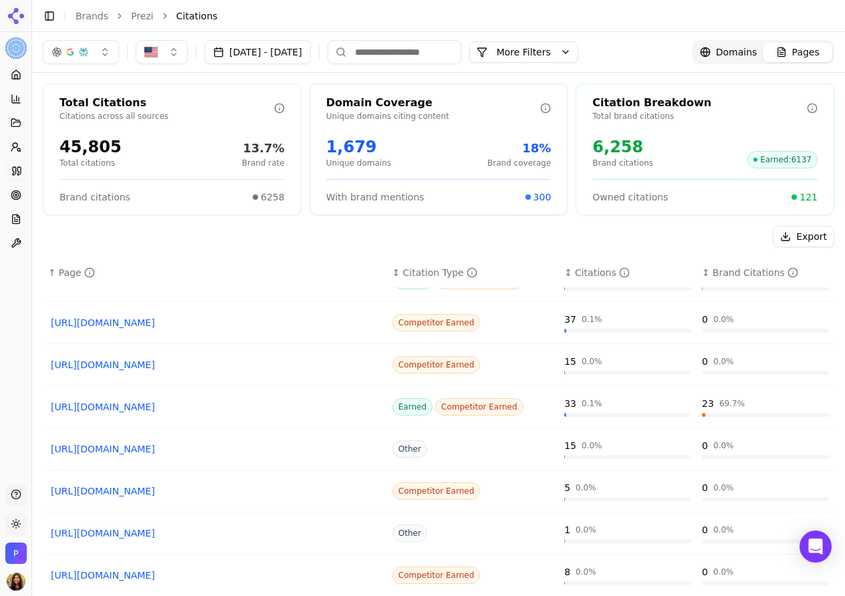
click at [545, 53] on button "More Filters" at bounding box center [523, 51] width 109 height 21
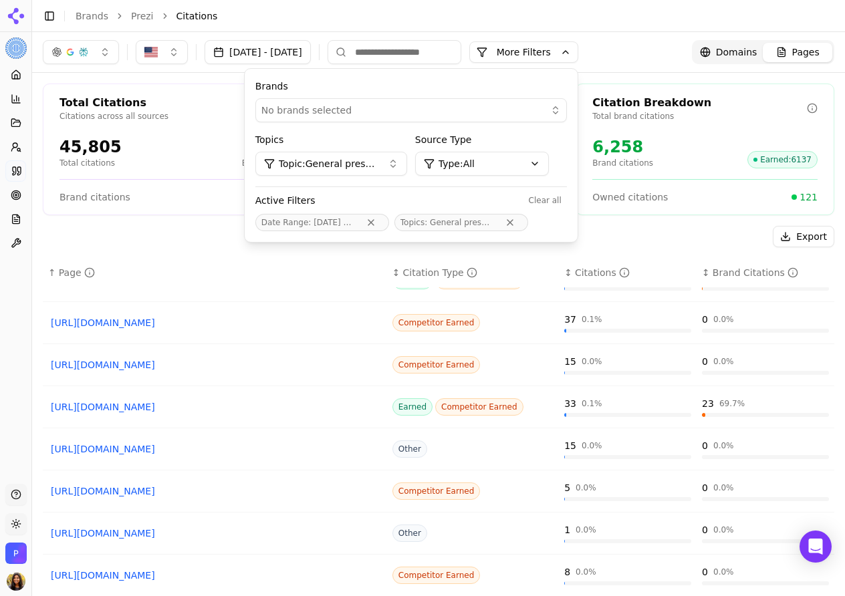
click at [420, 104] on div "No brands selected" at bounding box center [401, 110] width 281 height 13
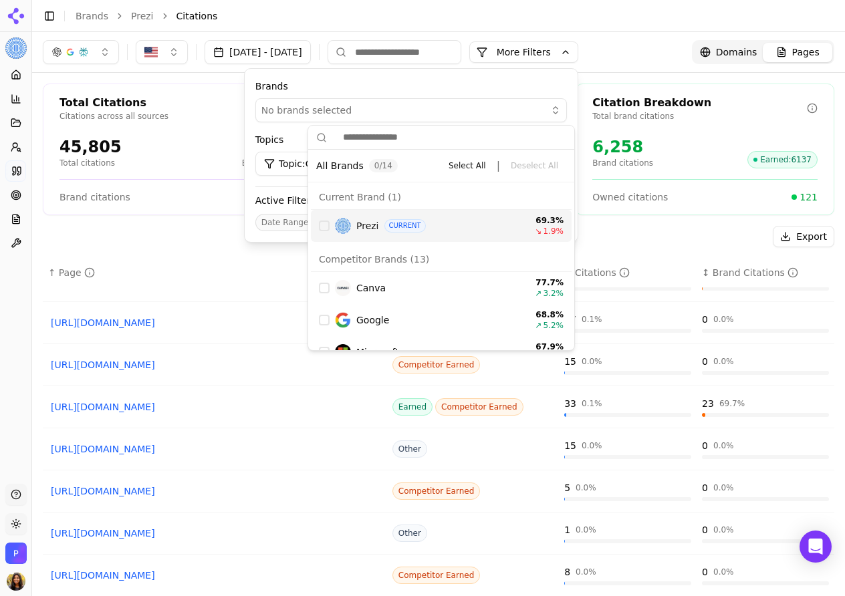
drag, startPoint x: 321, startPoint y: 223, endPoint x: 347, endPoint y: 217, distance: 26.3
click at [321, 223] on div "Suggestions" at bounding box center [324, 226] width 11 height 11
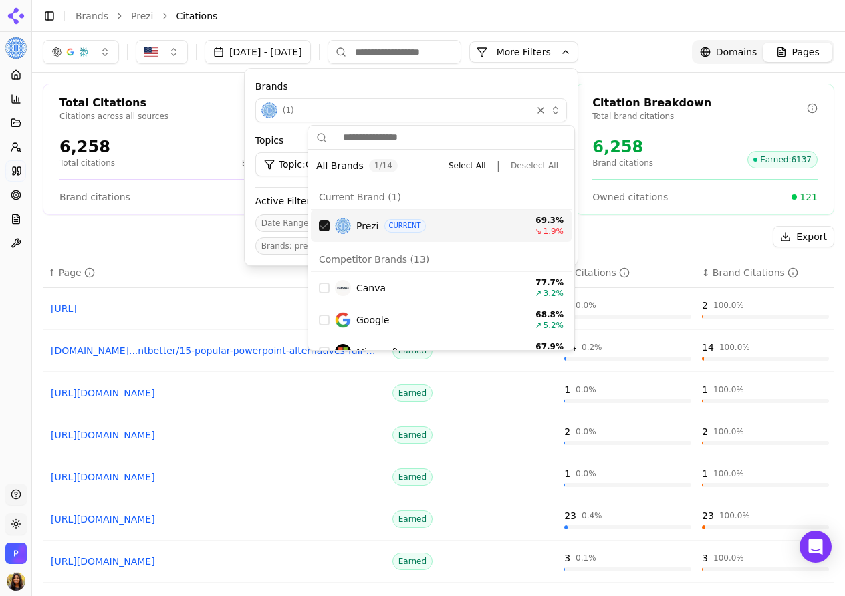
click at [311, 16] on li "Citations" at bounding box center [492, 15] width 632 height 13
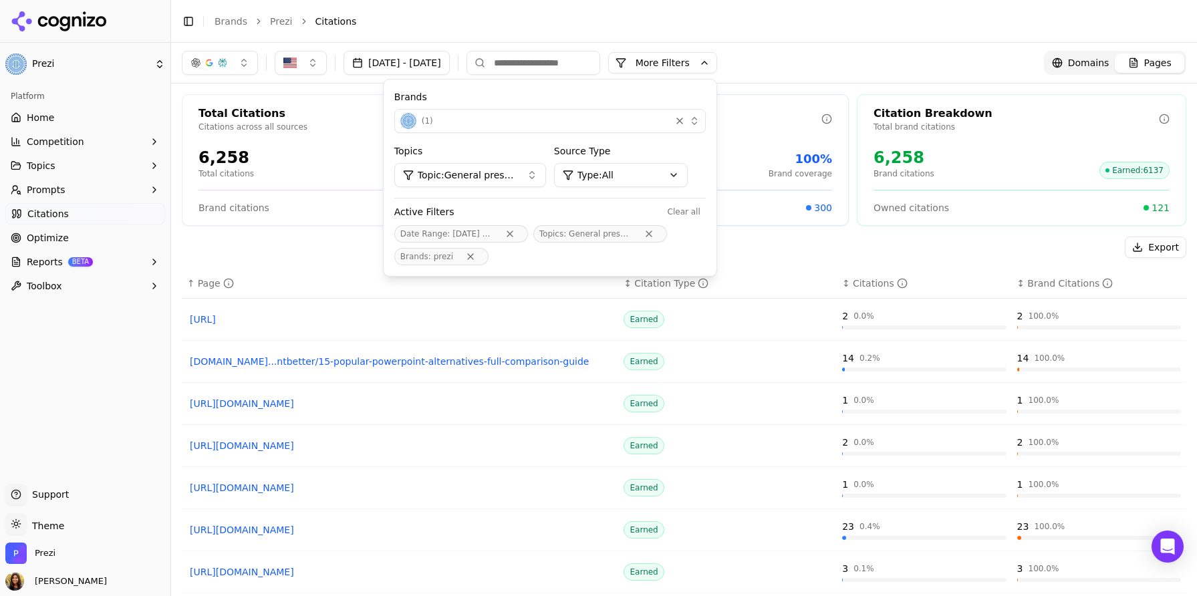
click at [844, 66] on span "Domains" at bounding box center [1088, 62] width 41 height 13
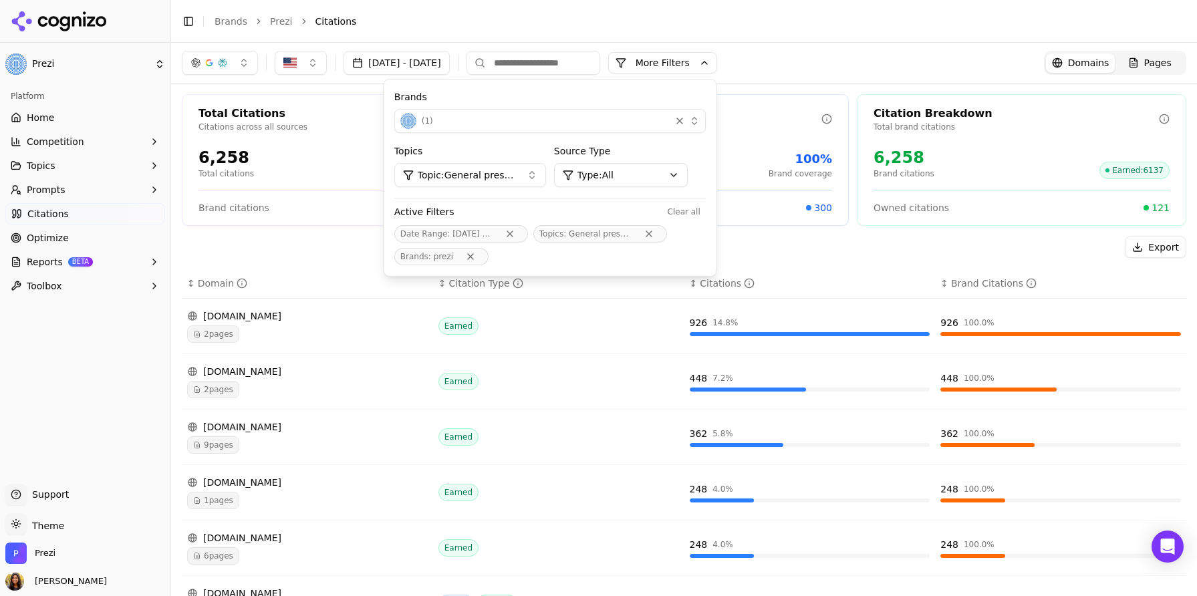
click at [473, 176] on span "Topic: General presentations" at bounding box center [467, 174] width 98 height 13
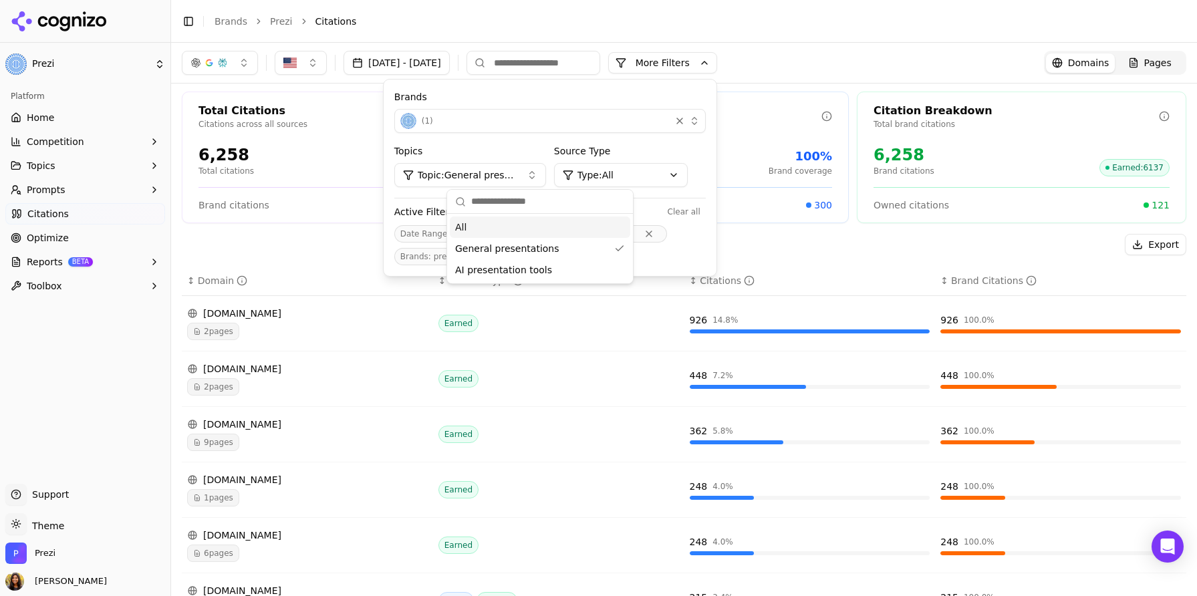
click at [700, 122] on div "button" at bounding box center [686, 120] width 27 height 13
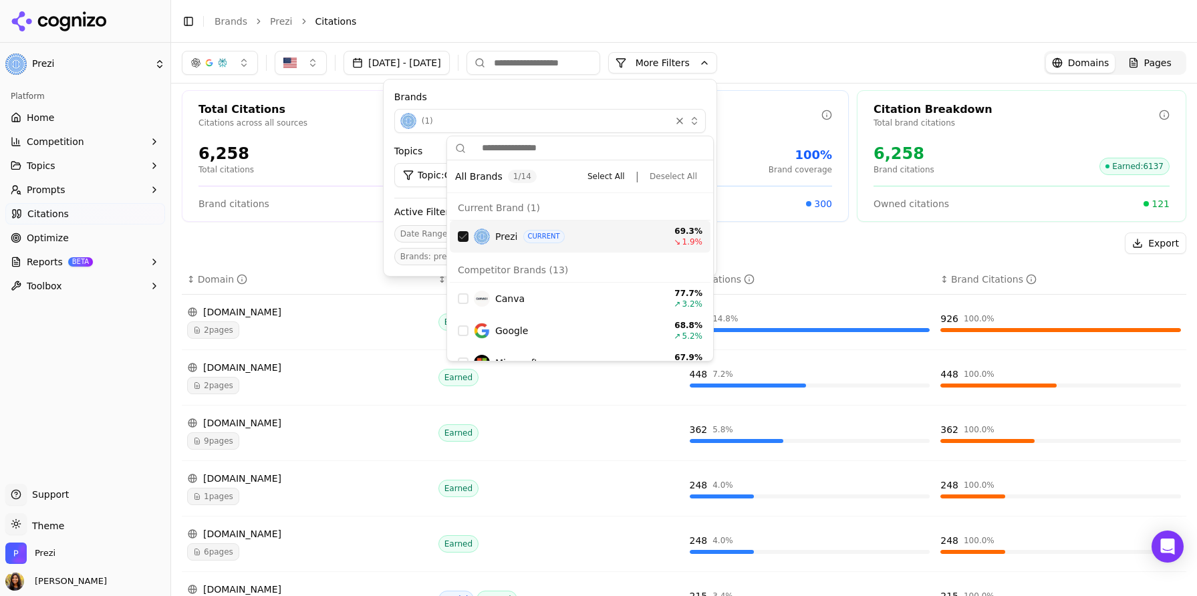
click at [686, 120] on div "button" at bounding box center [679, 120] width 13 height 13
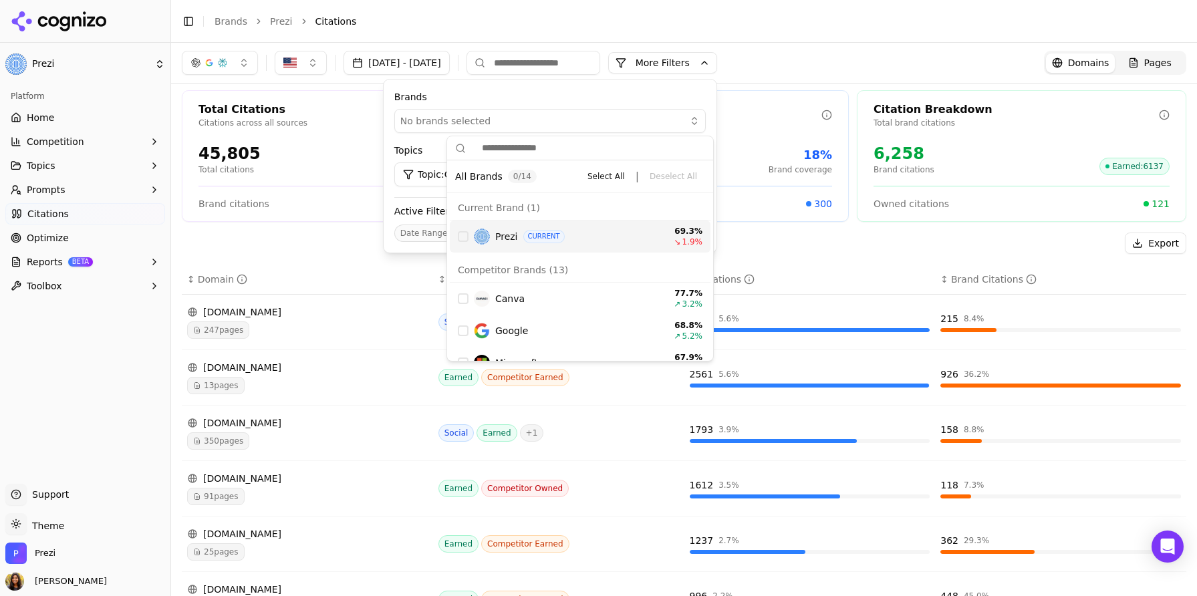
click at [310, 236] on div "Export" at bounding box center [684, 243] width 1004 height 21
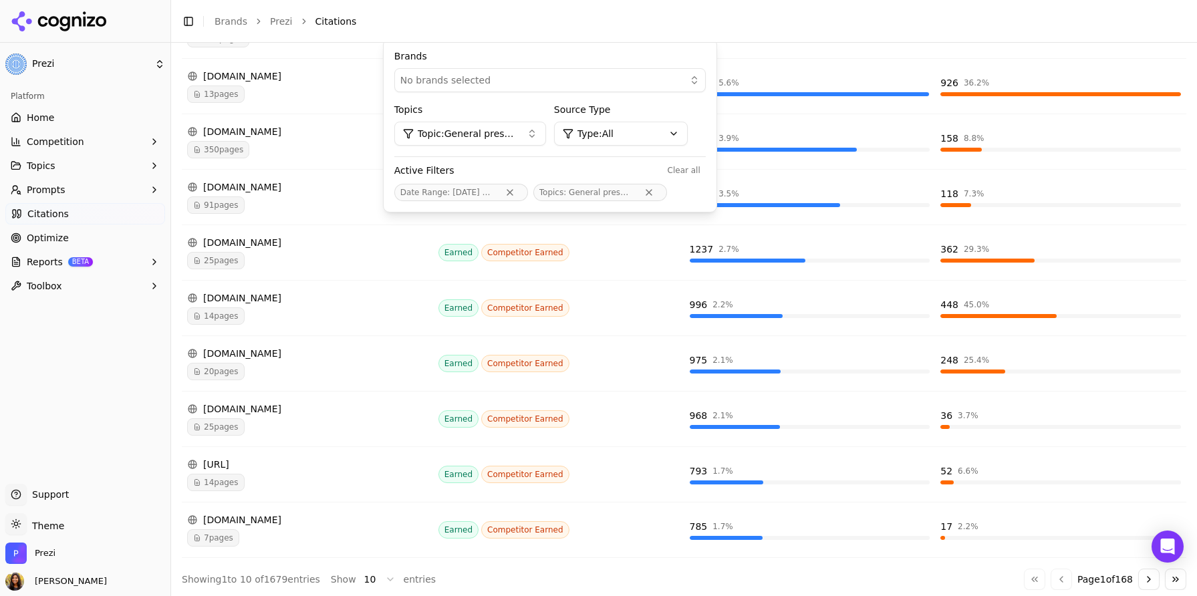
scroll to position [300, 0]
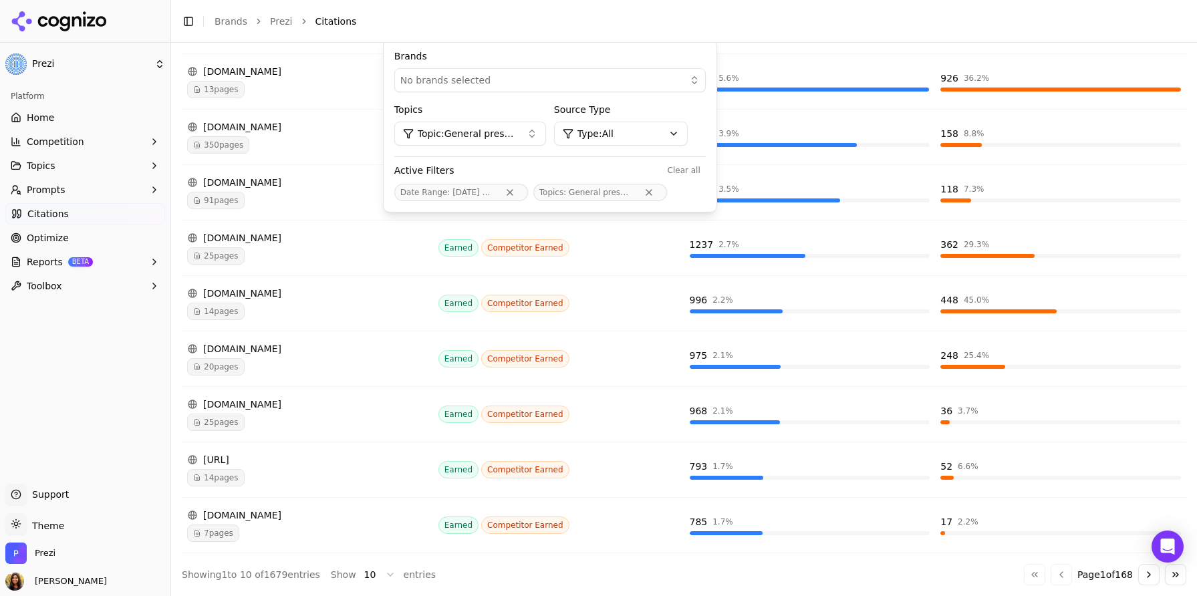
click at [844, 573] on button "Go to next page" at bounding box center [1148, 574] width 21 height 21
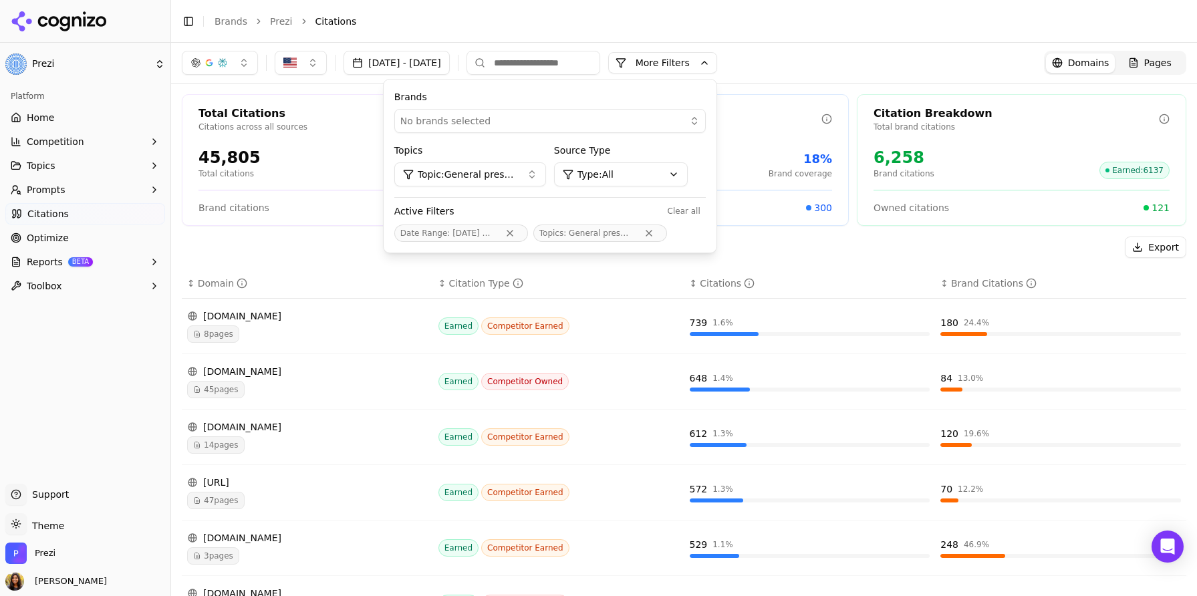
scroll to position [3, 0]
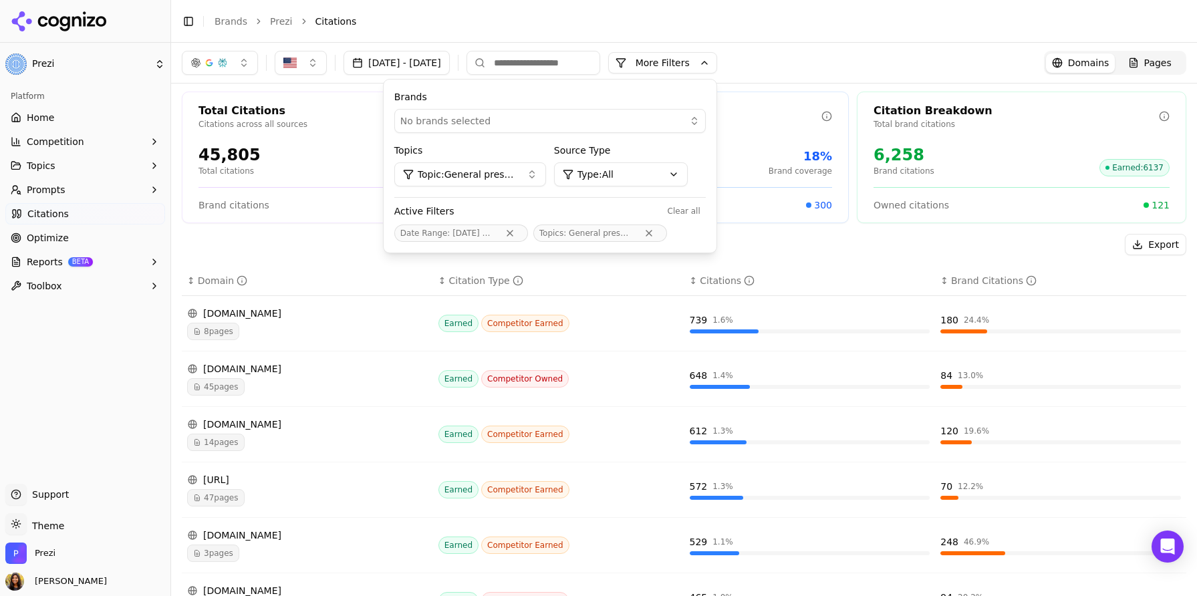
click at [516, 176] on span "Topic: General presentations" at bounding box center [467, 174] width 98 height 13
click at [503, 221] on div "All" at bounding box center [540, 227] width 180 height 21
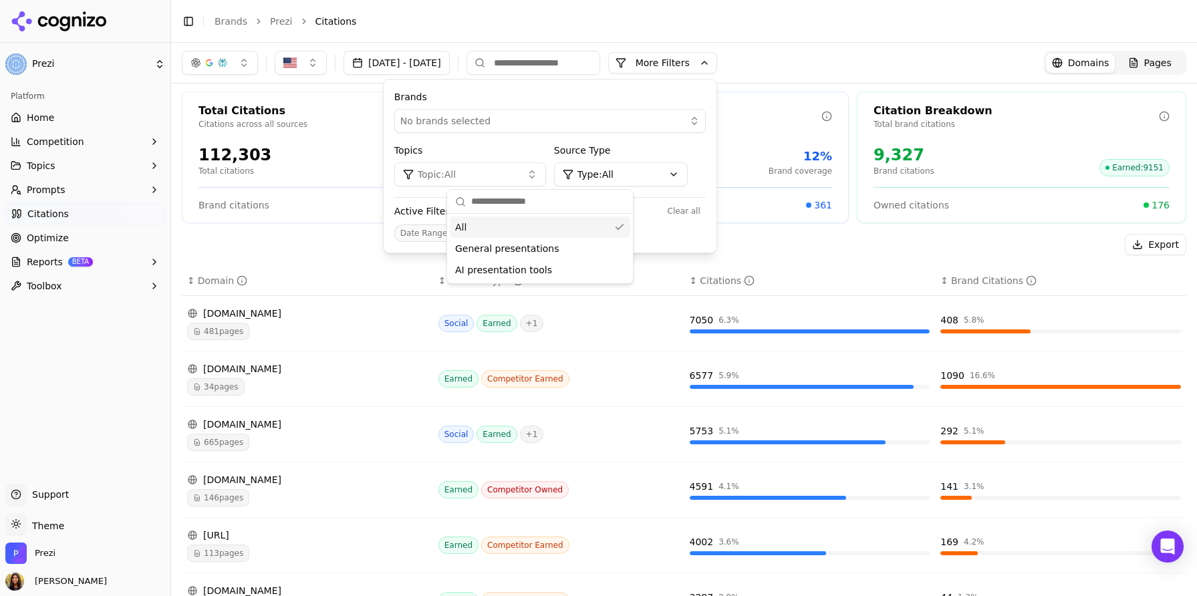
click at [315, 254] on div "Export" at bounding box center [684, 244] width 1004 height 21
click at [354, 247] on div "Export" at bounding box center [684, 244] width 1004 height 21
click at [817, 67] on div "[DATE] - [DATE] More More Filters Brands No brands selected Topics Topic: All S…" at bounding box center [684, 63] width 1004 height 24
click at [714, 71] on button "More Filters" at bounding box center [662, 62] width 109 height 21
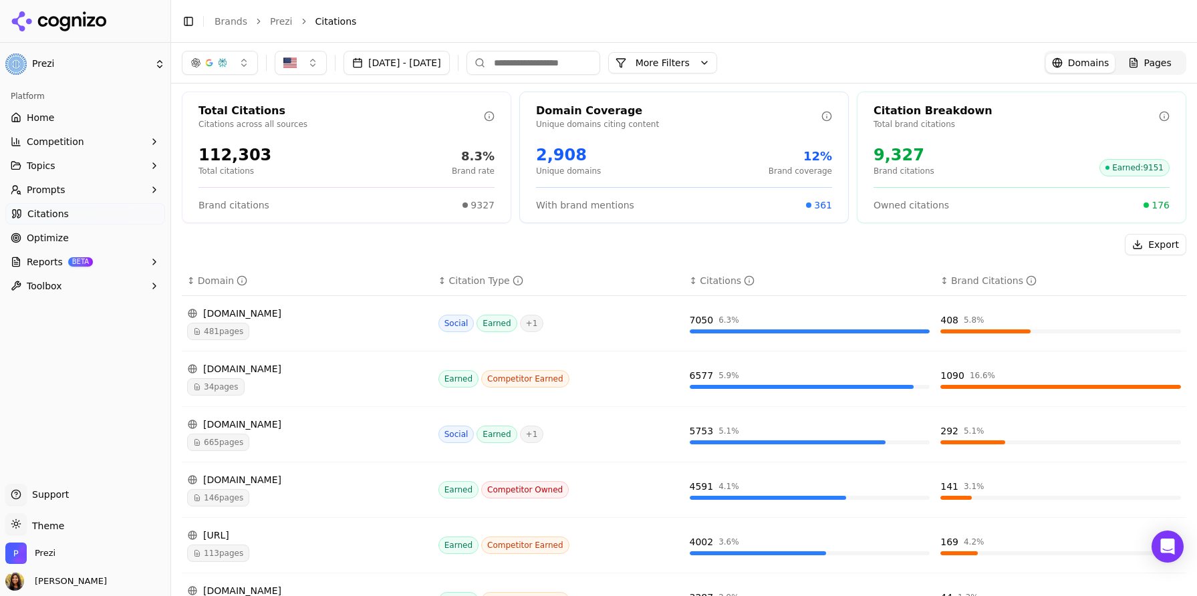
click at [495, 117] on div "Total Citations Citations across all sources" at bounding box center [346, 118] width 328 height 31
click at [450, 65] on button "[DATE] - [DATE]" at bounding box center [396, 63] width 106 height 24
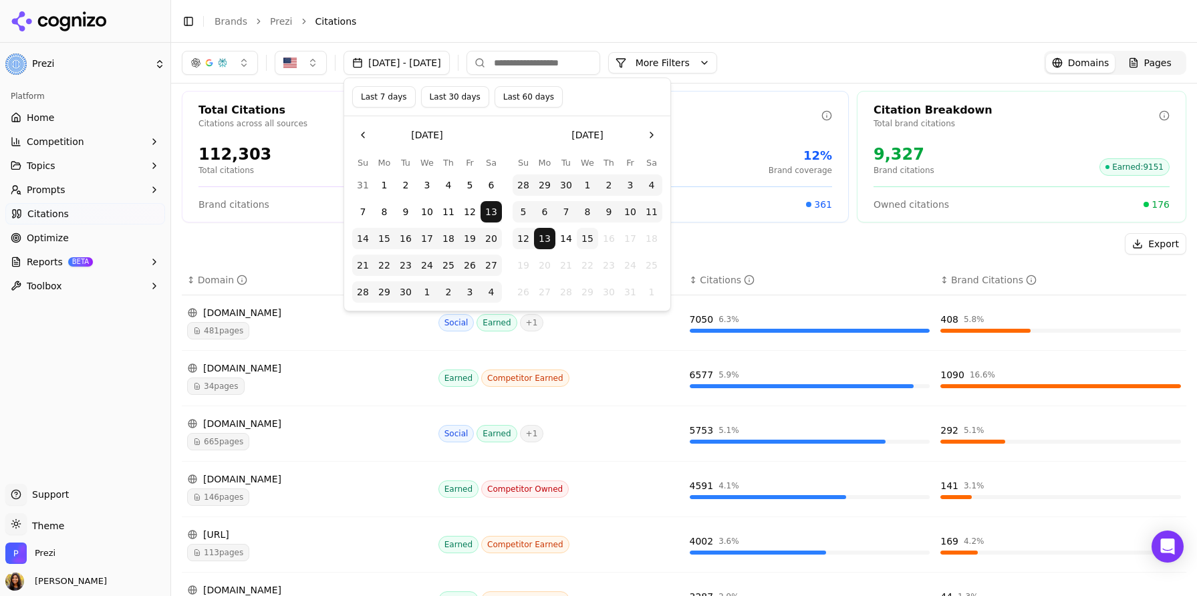
scroll to position [5, 0]
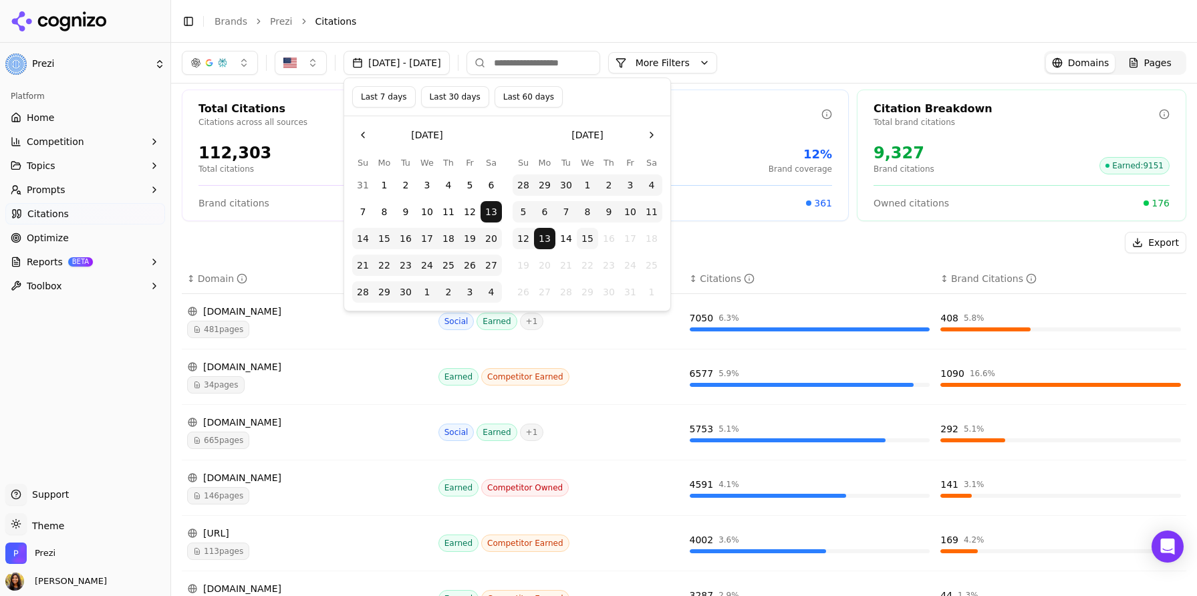
drag, startPoint x: 292, startPoint y: 278, endPoint x: 291, endPoint y: 253, distance: 25.4
click at [292, 278] on div "↕ Domain" at bounding box center [307, 278] width 241 height 13
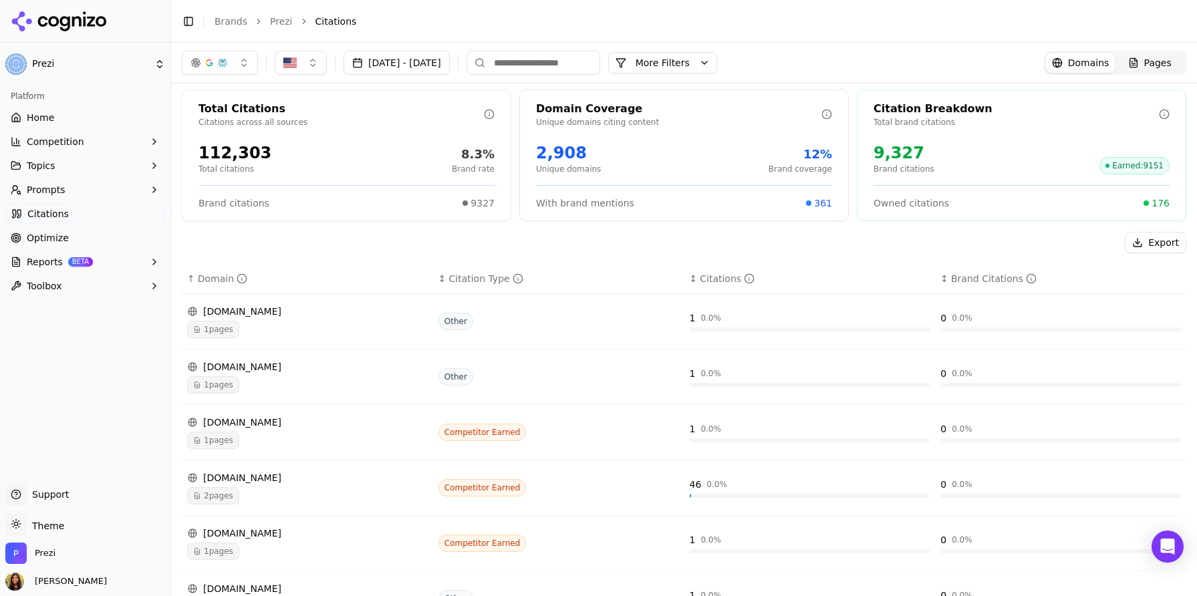
click at [488, 203] on span "9327" at bounding box center [482, 202] width 24 height 13
click at [462, 204] on div "Brand citations 9327" at bounding box center [346, 202] width 296 height 13
click at [471, 204] on div "9327" at bounding box center [478, 202] width 32 height 13
click at [471, 204] on span "9327" at bounding box center [482, 202] width 24 height 13
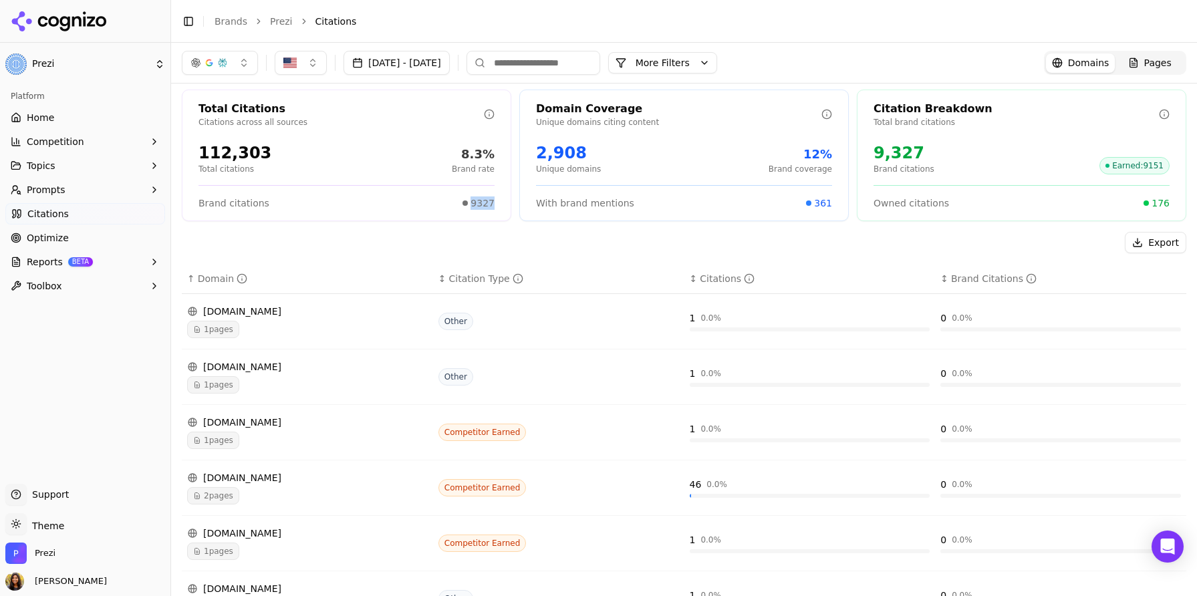
drag, startPoint x: 471, startPoint y: 204, endPoint x: 503, endPoint y: 153, distance: 60.6
click at [471, 204] on span "9327" at bounding box center [482, 202] width 24 height 13
click at [689, 56] on button "More Filters" at bounding box center [662, 62] width 109 height 21
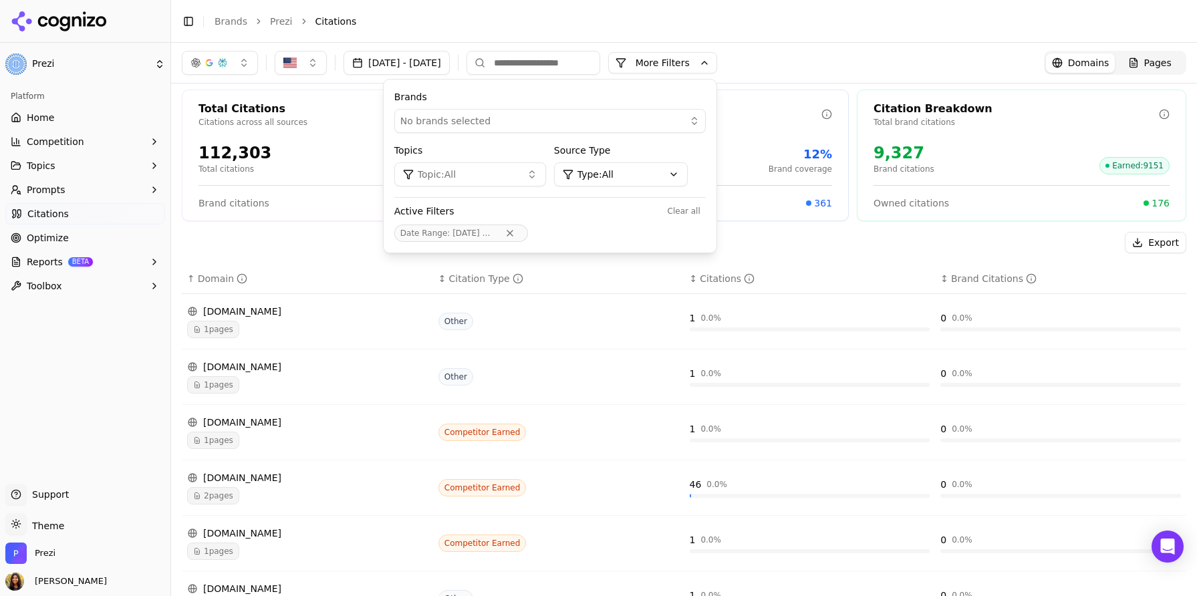
click at [463, 126] on span "No brands selected" at bounding box center [445, 120] width 90 height 13
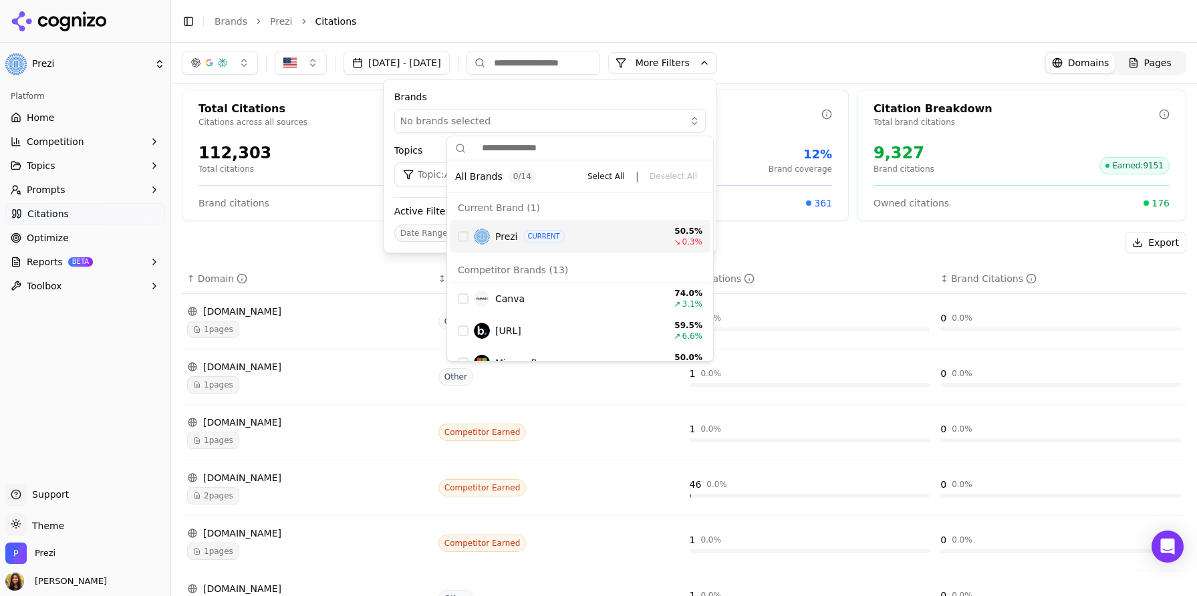
scroll to position [20, 0]
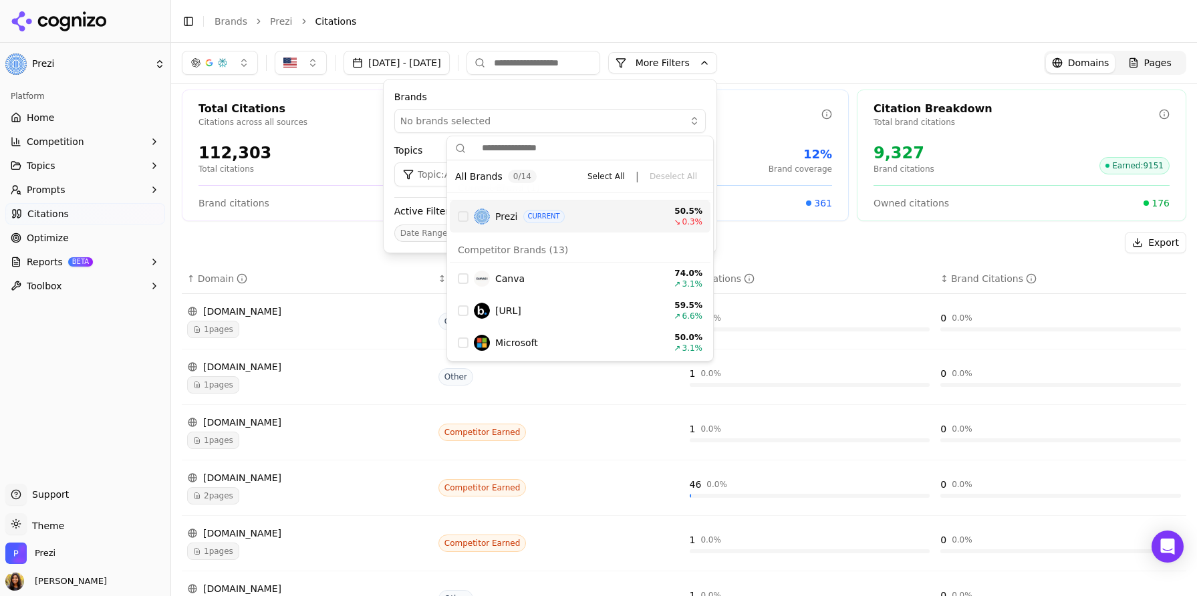
click at [469, 232] on div "Current Brand ( 1 ) Prezi CURRENT 50.5 % ↘ 0.3 %" at bounding box center [580, 204] width 266 height 62
drag, startPoint x: 465, startPoint y: 218, endPoint x: 484, endPoint y: 183, distance: 39.5
click at [465, 217] on div "Suggestions" at bounding box center [463, 216] width 11 height 11
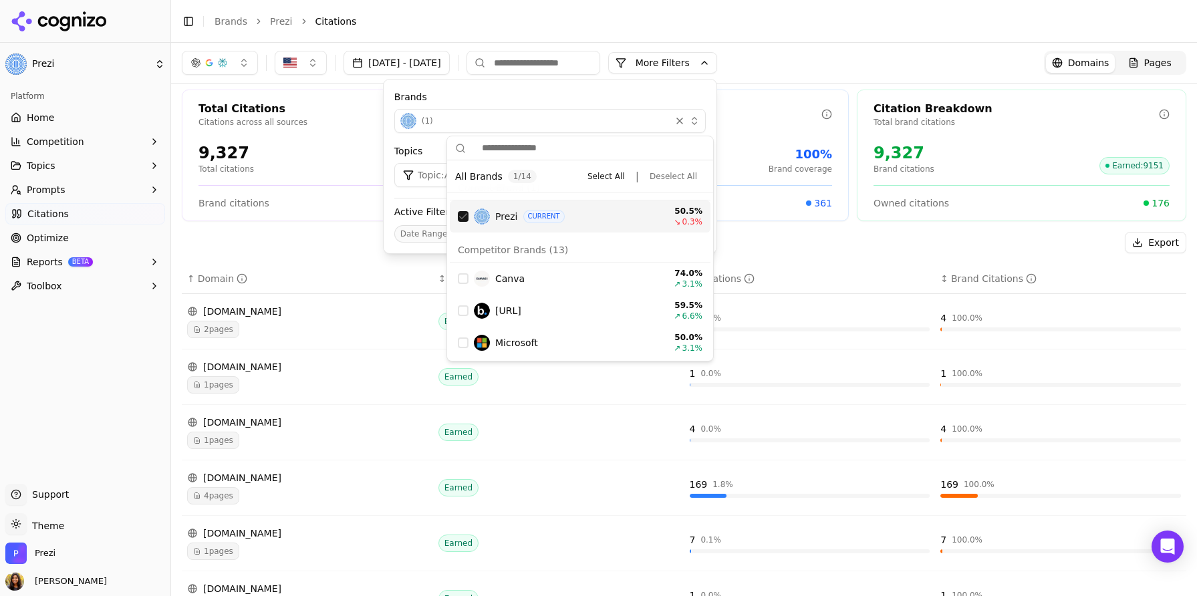
click at [560, 3] on header "Toggle Sidebar Brands Prezi Citations" at bounding box center [684, 21] width 1026 height 43
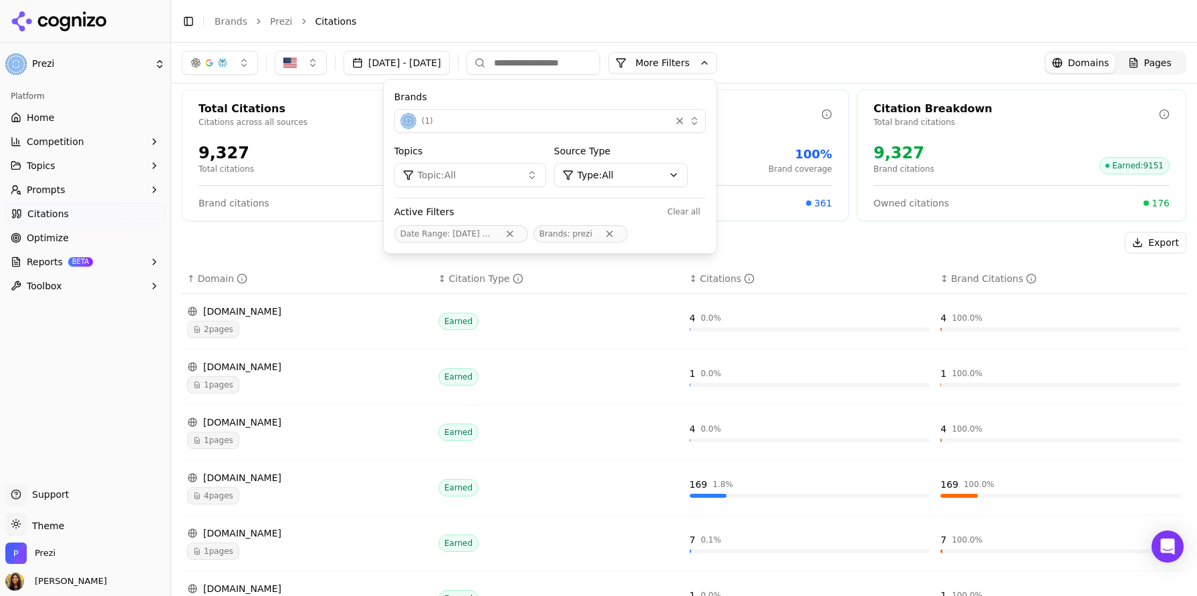
click at [561, 9] on header "Toggle Sidebar Brands Prezi Citations" at bounding box center [684, 21] width 1026 height 43
drag, startPoint x: 269, startPoint y: 264, endPoint x: 285, endPoint y: 257, distance: 17.6
click at [268, 263] on div "Export ↑ Domain ↕ Citation Type ↕ Citations ↕ Brand Citations [DOMAIN_NAME] 2 p…" at bounding box center [684, 556] width 1004 height 649
click at [310, 246] on div "Export" at bounding box center [684, 242] width 1004 height 21
drag, startPoint x: 366, startPoint y: 237, endPoint x: 677, endPoint y: 100, distance: 340.5
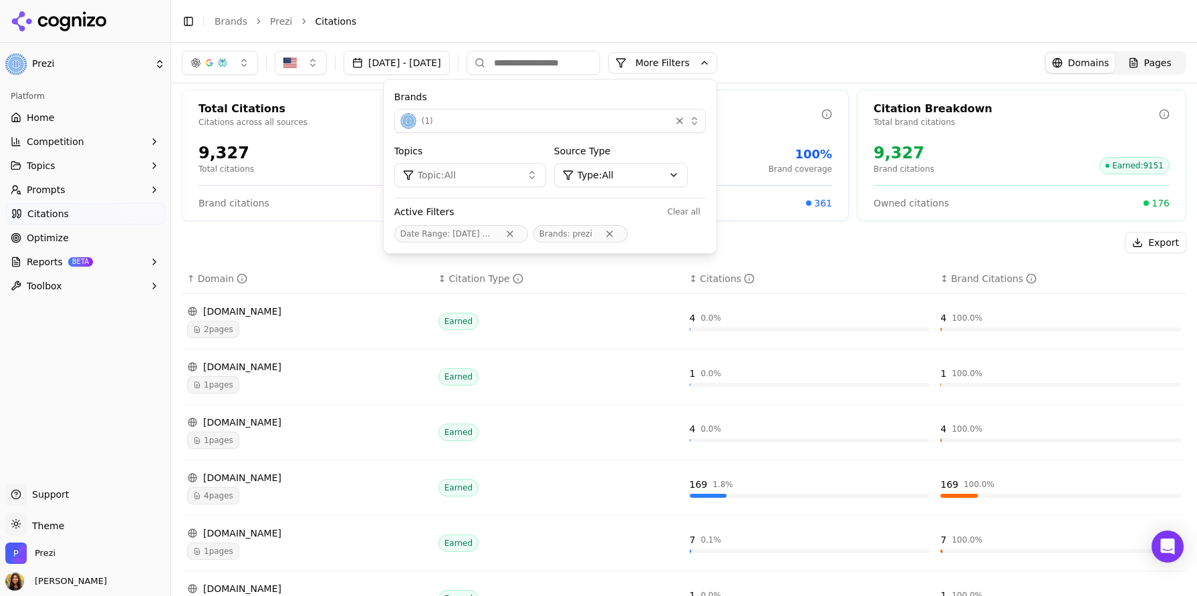
click at [367, 237] on div "Export" at bounding box center [684, 242] width 1004 height 21
click at [692, 61] on button "More Filters" at bounding box center [662, 62] width 109 height 21
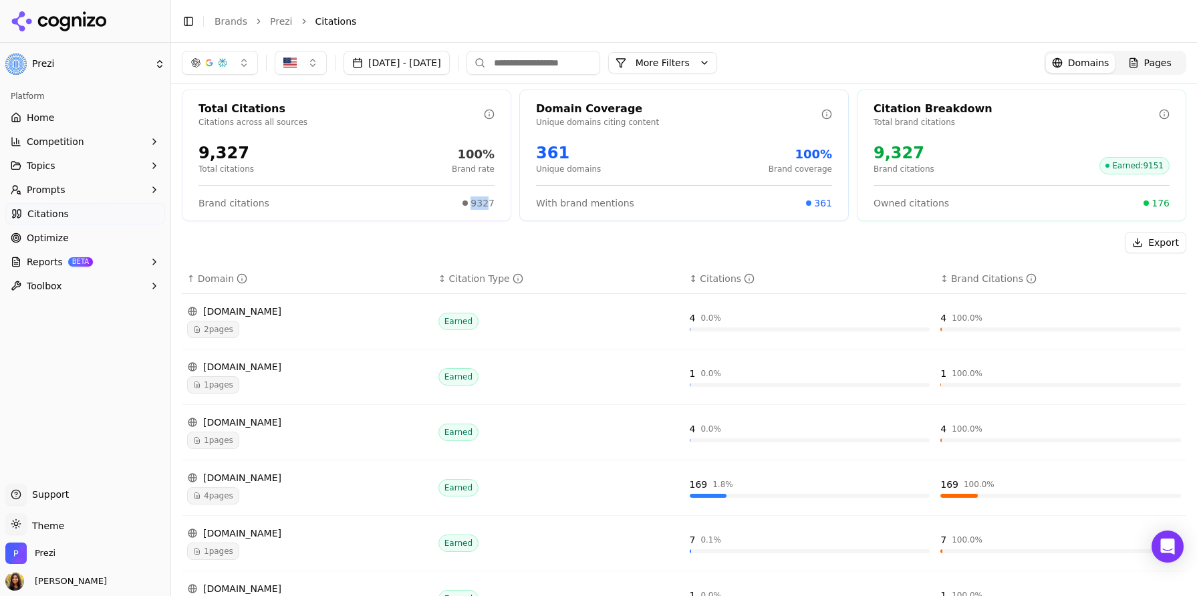
drag, startPoint x: 472, startPoint y: 199, endPoint x: 489, endPoint y: 195, distance: 17.2
click at [489, 200] on div "9327" at bounding box center [478, 202] width 32 height 13
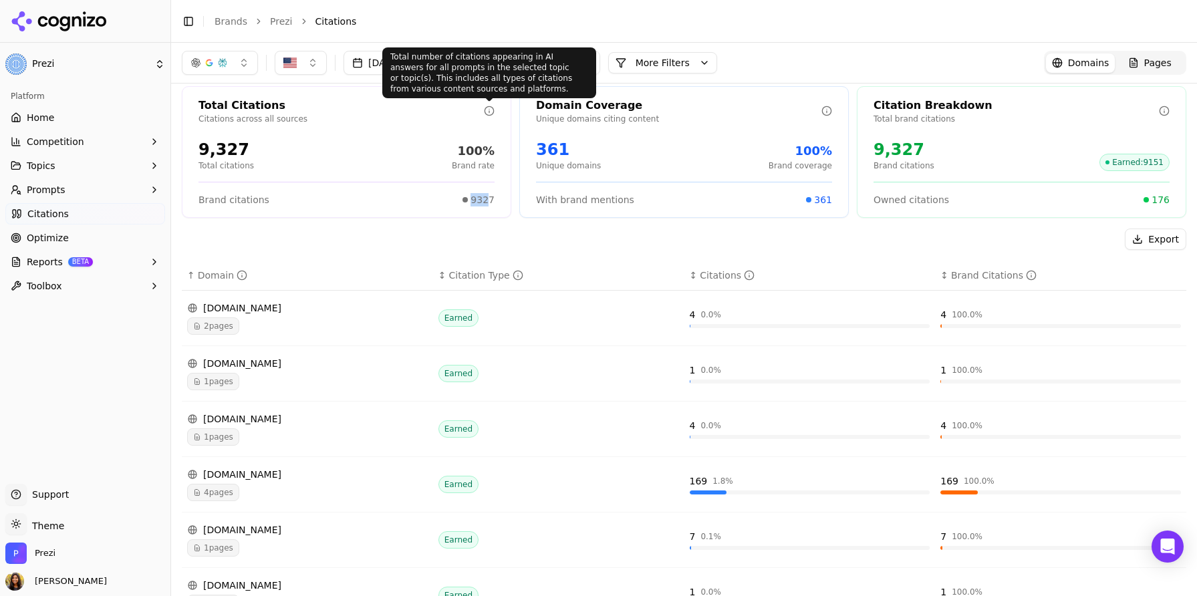
scroll to position [9, 0]
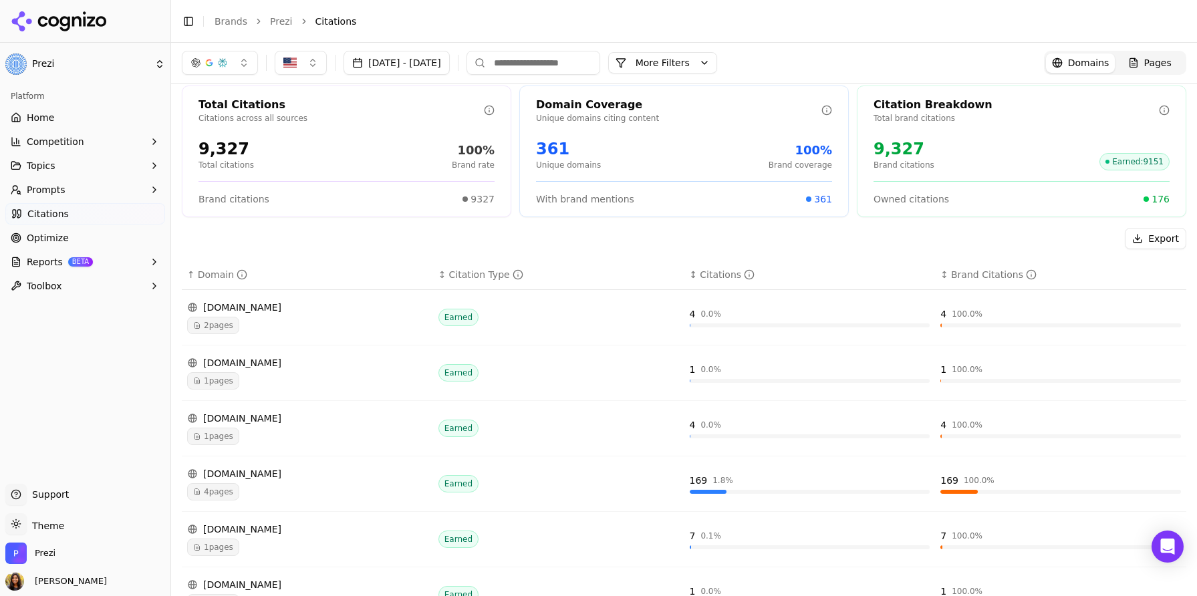
click at [491, 112] on icon at bounding box center [489, 110] width 11 height 11
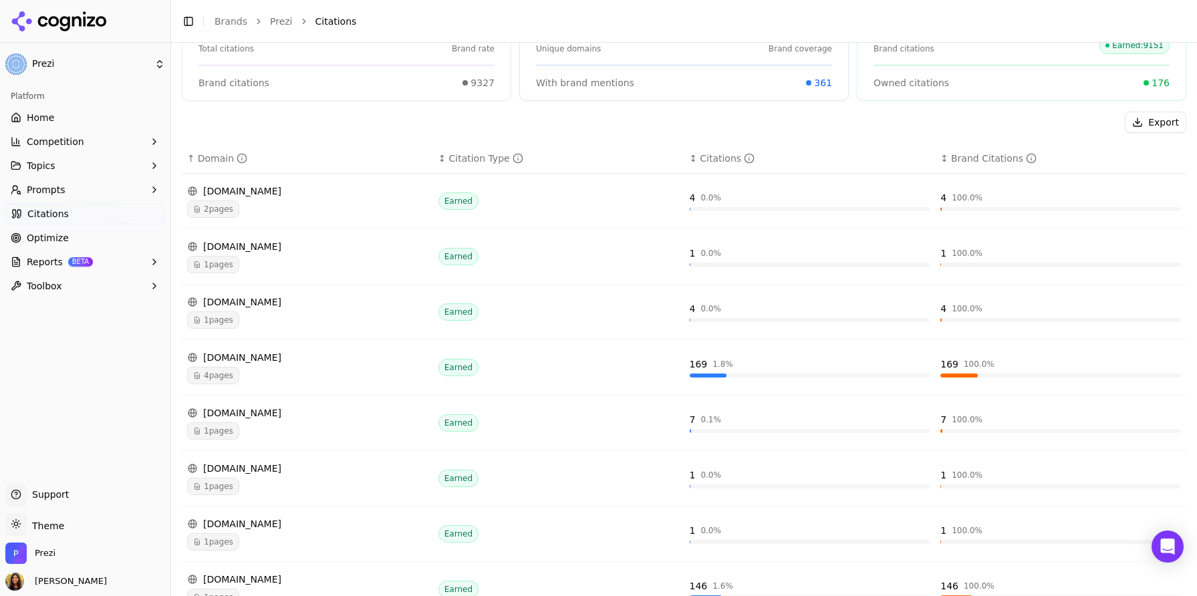
scroll to position [128, 0]
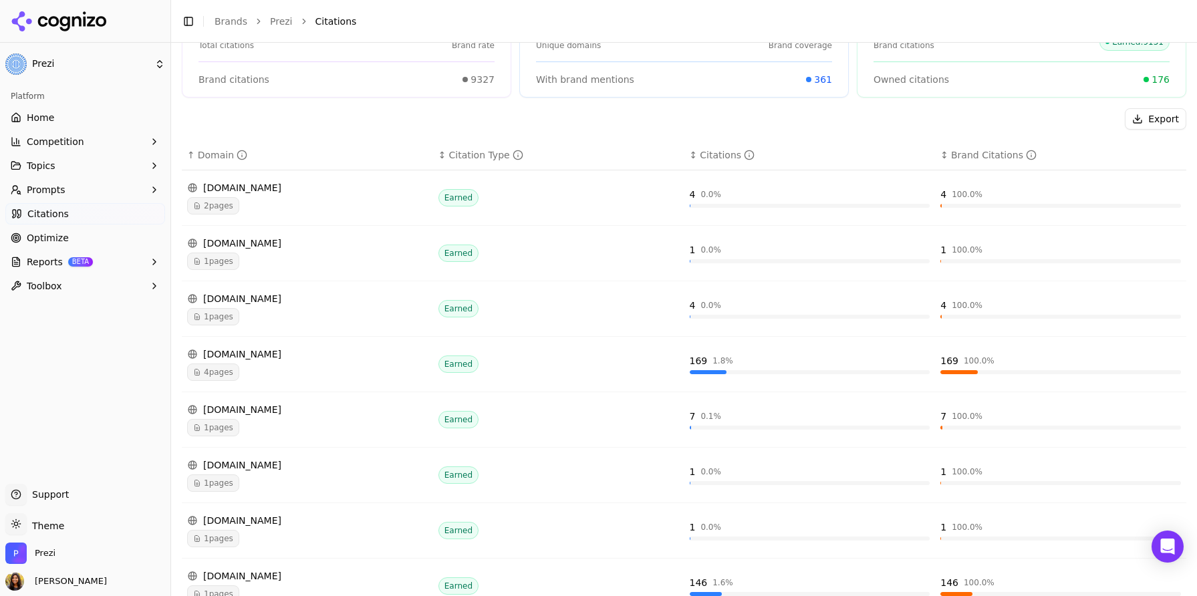
click at [247, 366] on div "4 pages" at bounding box center [307, 372] width 241 height 17
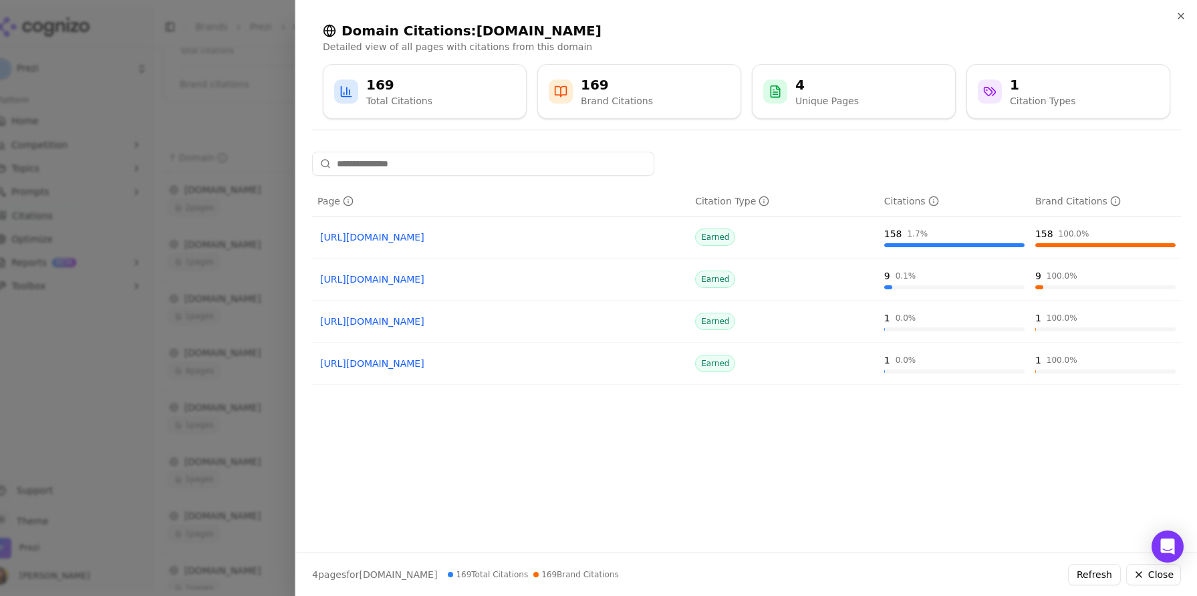
click at [563, 237] on link "[URL][DOMAIN_NAME]" at bounding box center [501, 237] width 362 height 13
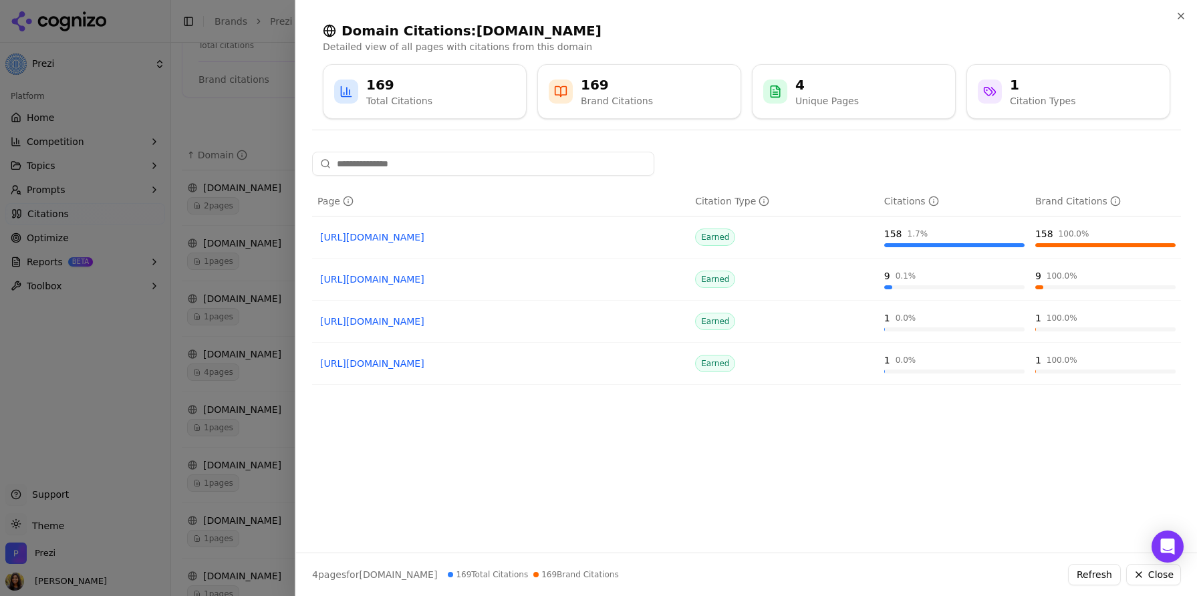
click at [251, 198] on div at bounding box center [598, 298] width 1197 height 596
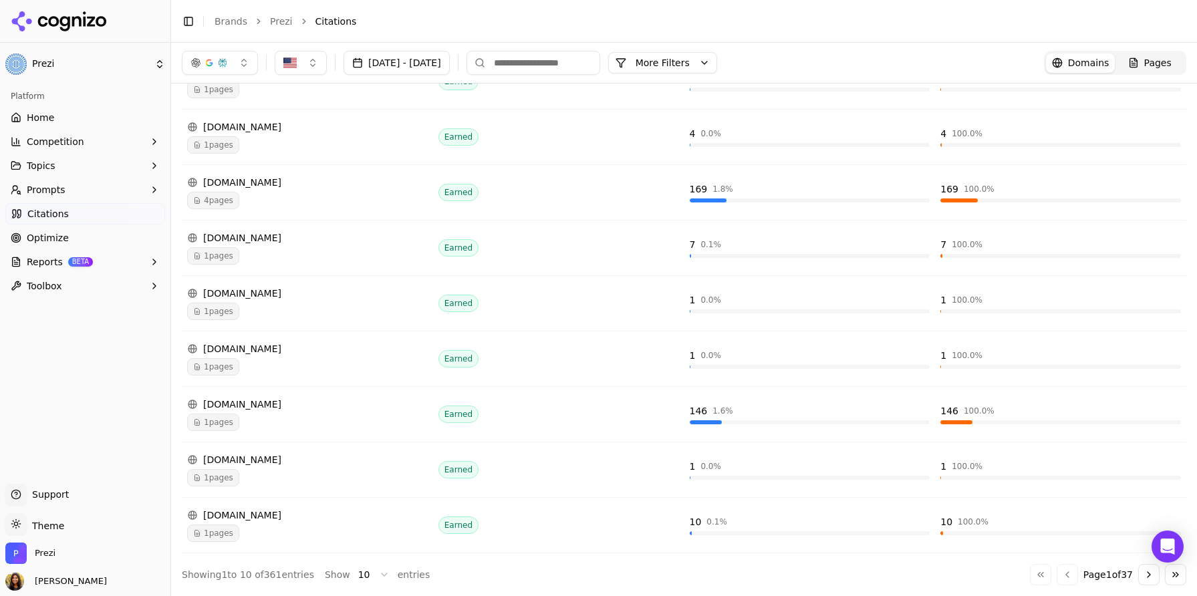
scroll to position [0, 0]
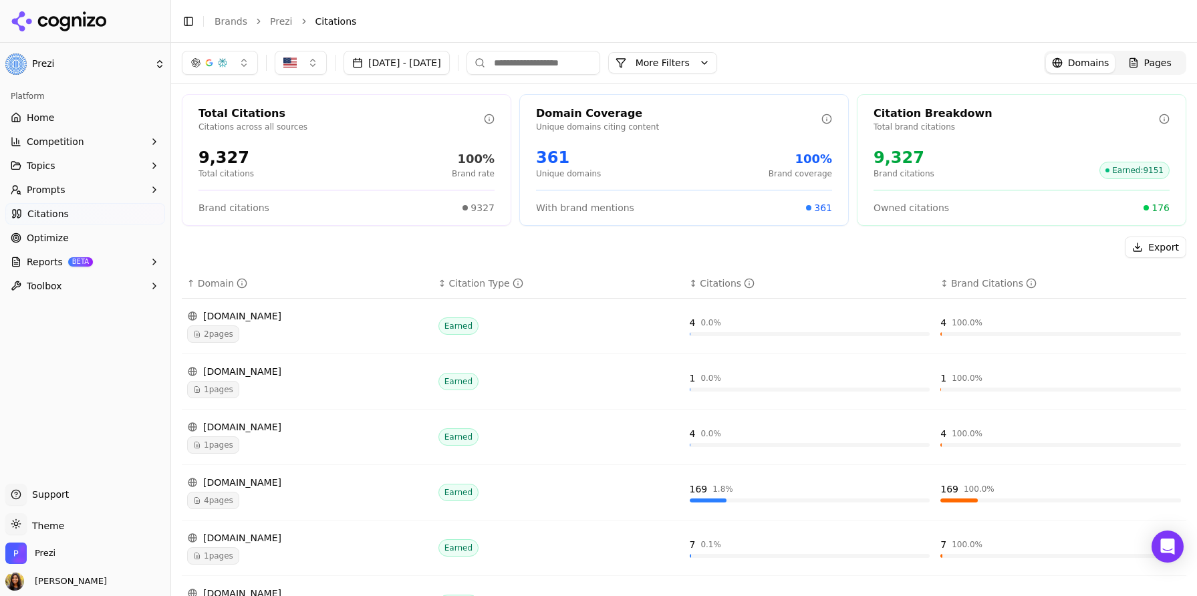
click at [600, 61] on input at bounding box center [533, 63] width 134 height 24
type input "*********"
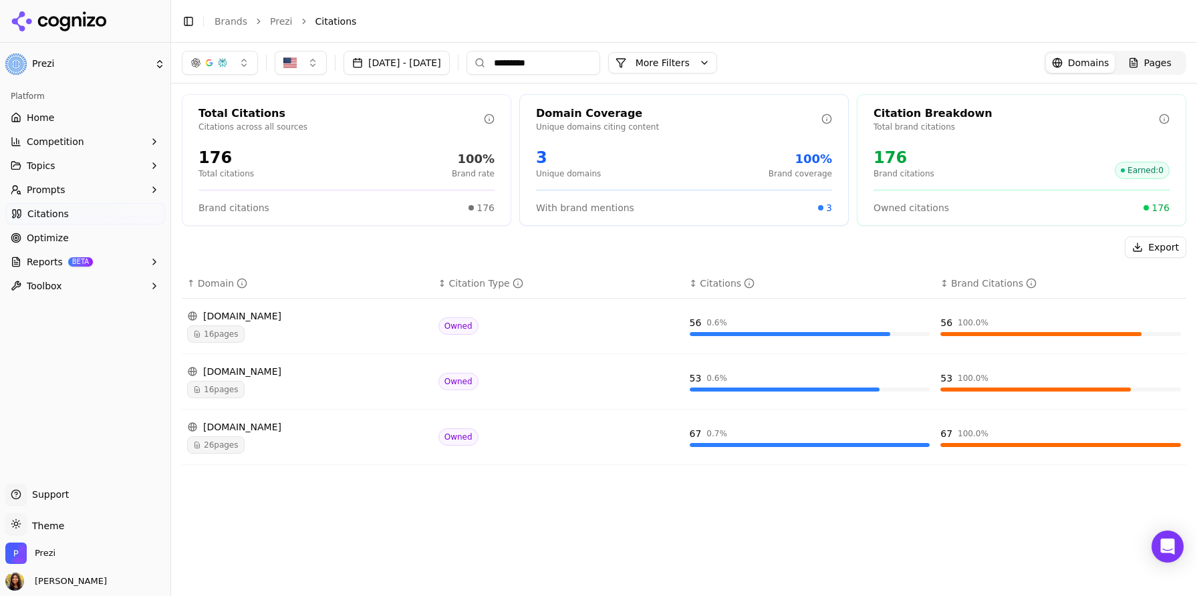
click at [218, 377] on div "[DOMAIN_NAME]" at bounding box center [307, 371] width 241 height 13
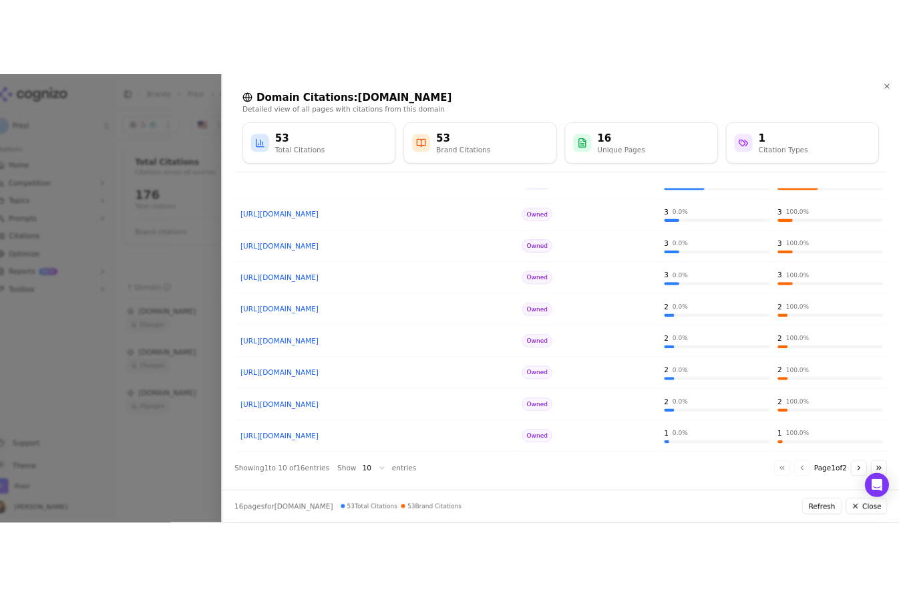
scroll to position [138, 0]
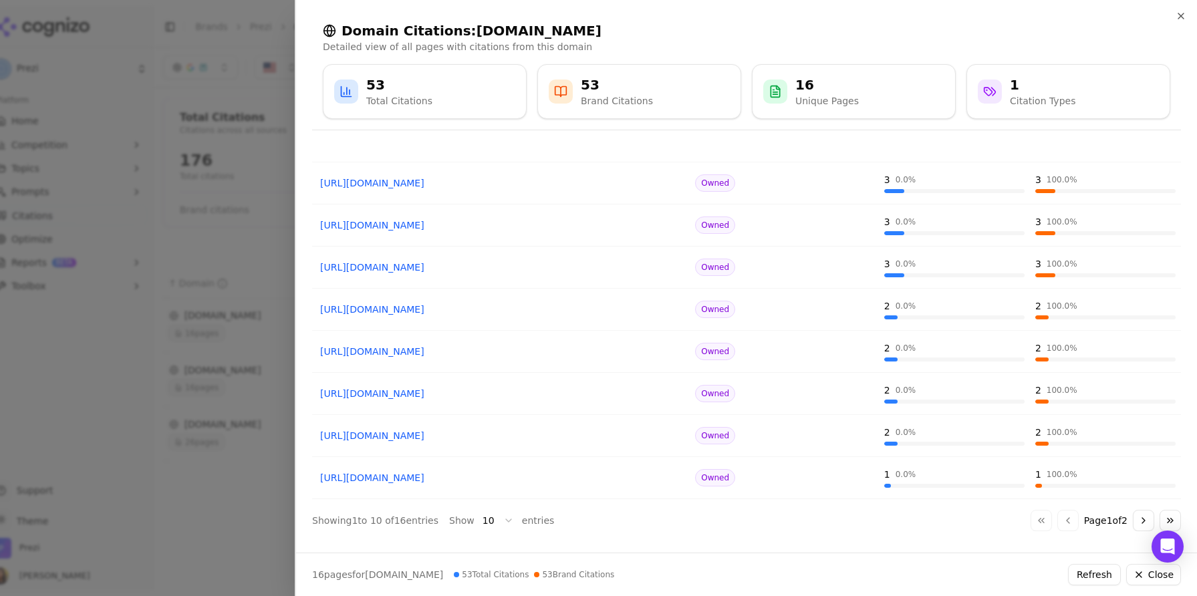
click at [507, 311] on link "[URL][DOMAIN_NAME]" at bounding box center [501, 309] width 362 height 13
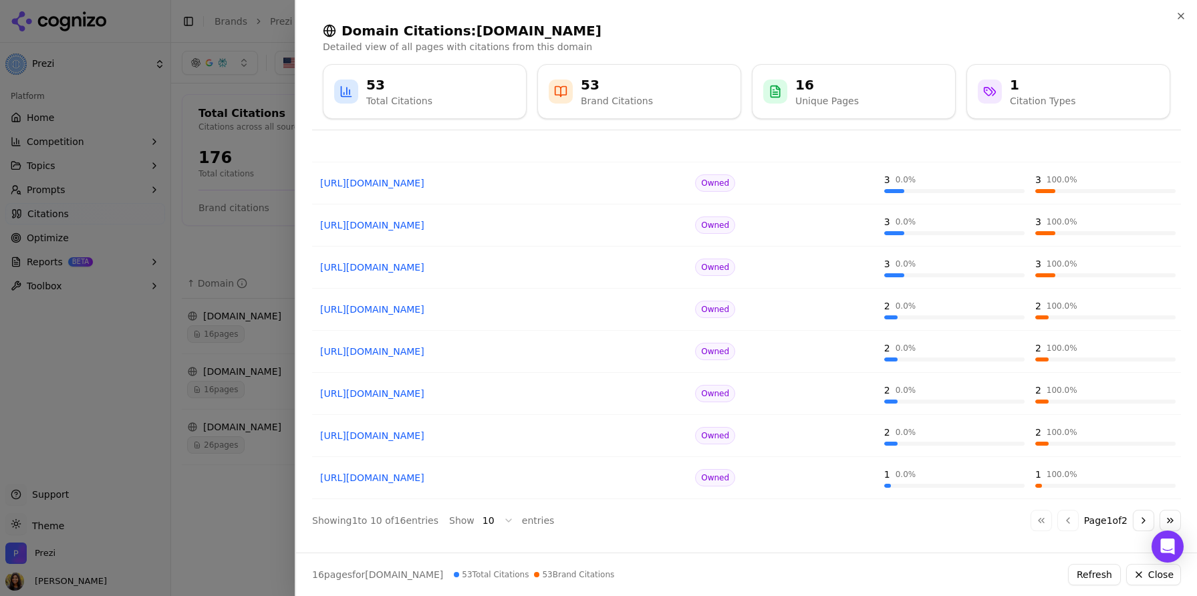
click at [157, 213] on div at bounding box center [598, 298] width 1197 height 596
